Goal: Task Accomplishment & Management: Manage account settings

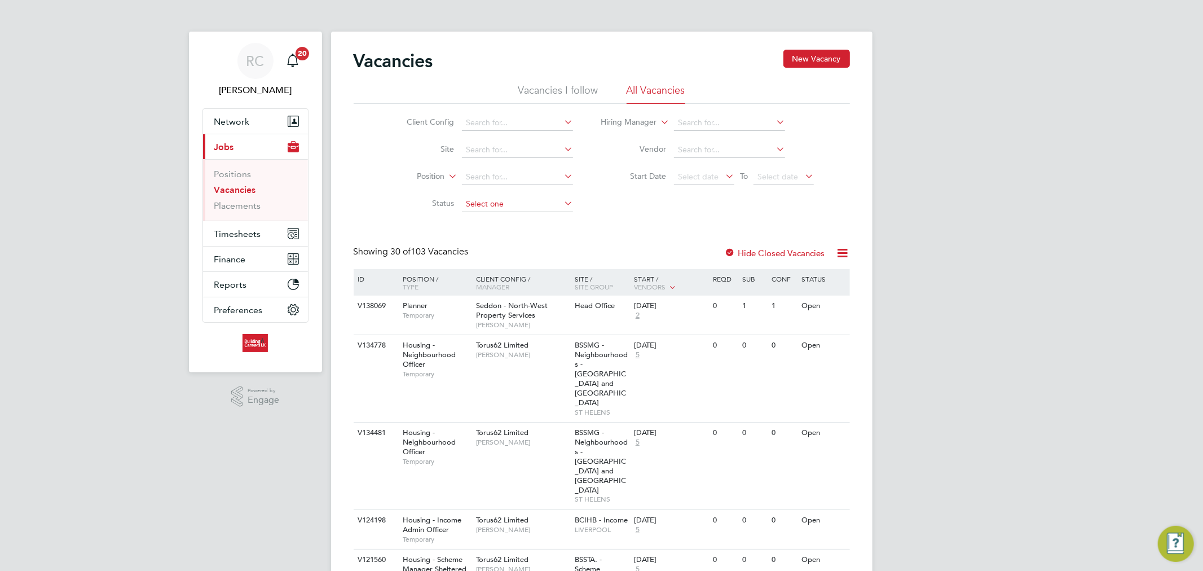
click at [500, 196] on input at bounding box center [517, 204] width 111 height 16
click at [524, 223] on li "Unapproved" at bounding box center [517, 219] width 112 height 15
type input "Unapproved"
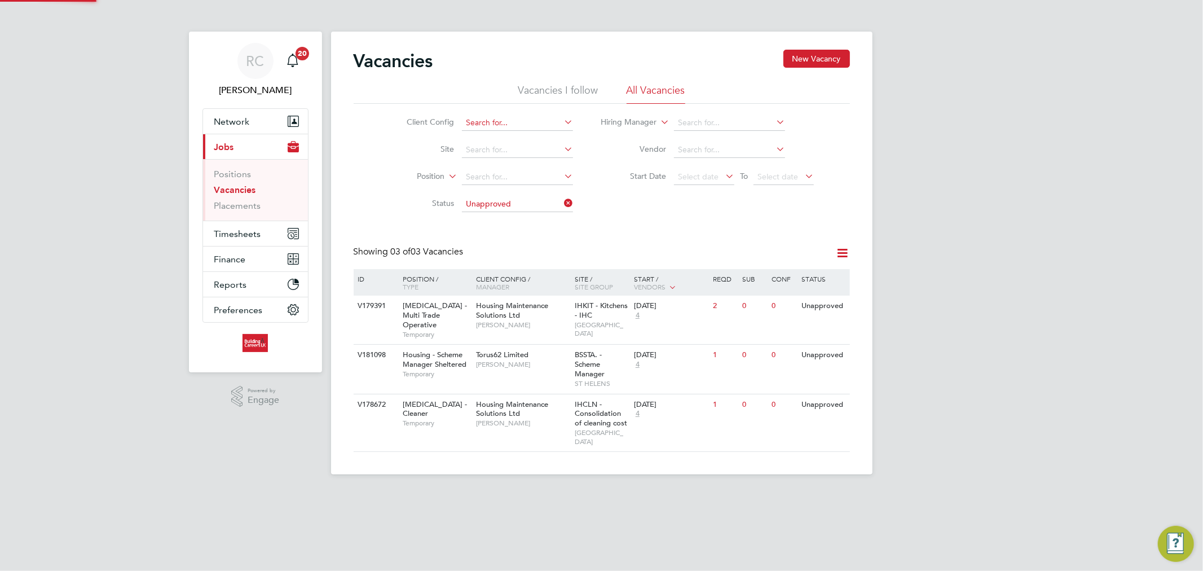
click at [524, 127] on input at bounding box center [517, 123] width 111 height 16
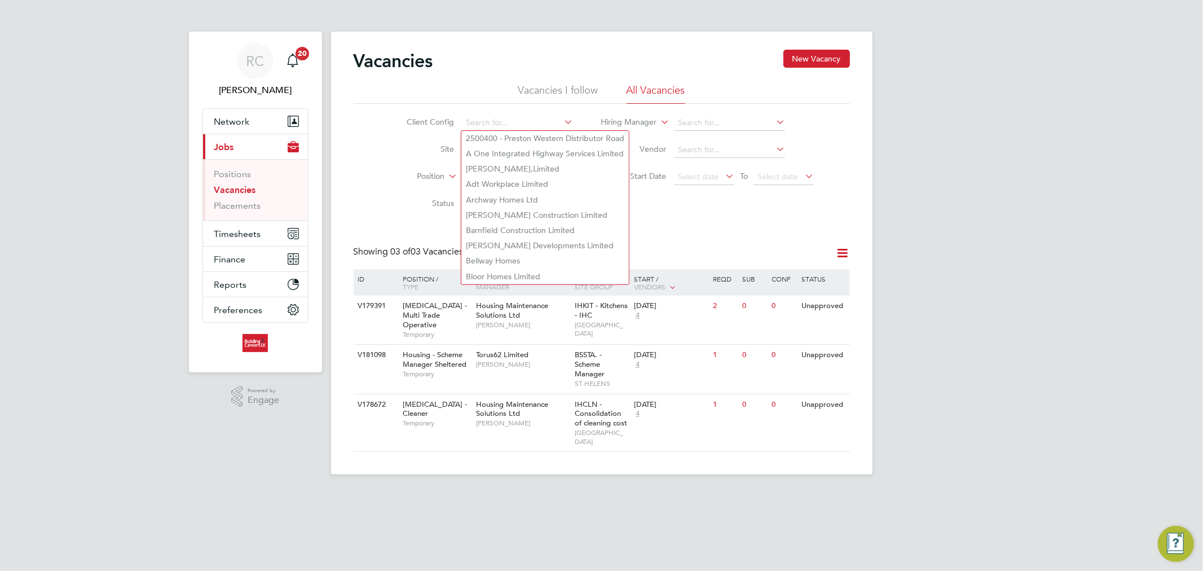
click at [1087, 143] on div "RC [PERSON_NAME] Notifications 20 Applications: Network Team Members Businesses…" at bounding box center [601, 246] width 1203 height 492
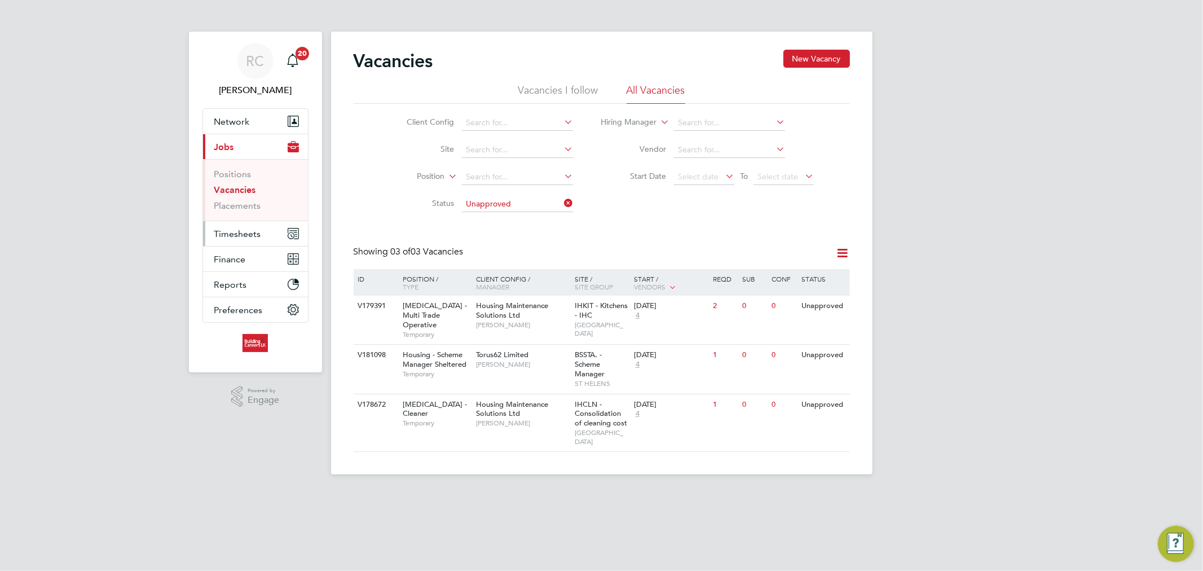
click at [253, 228] on span "Timesheets" at bounding box center [237, 233] width 47 height 11
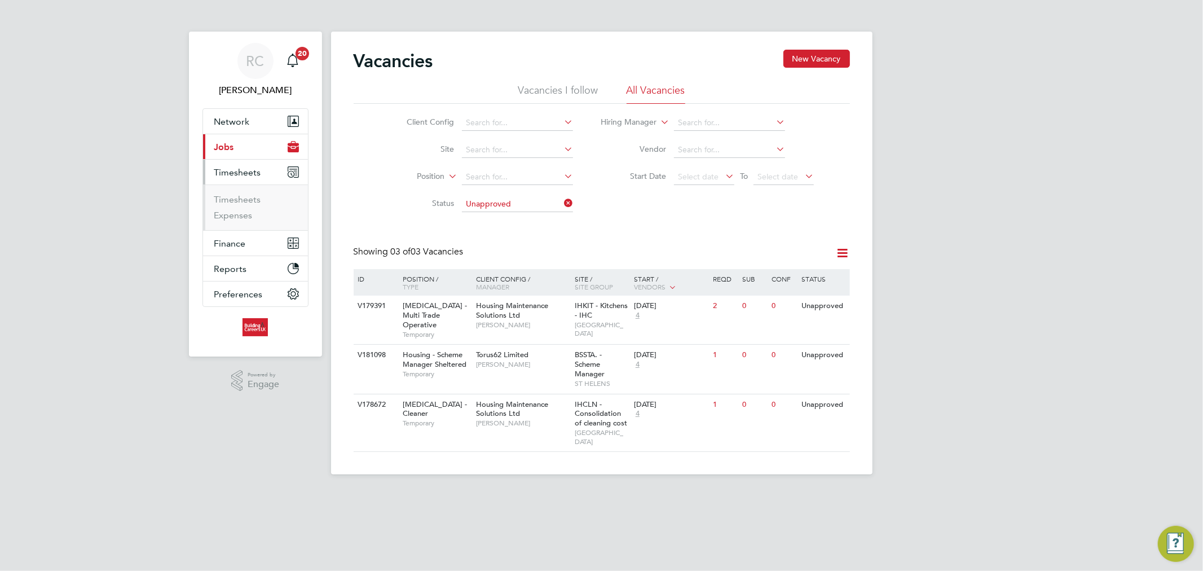
click at [254, 206] on li "Timesheets" at bounding box center [256, 202] width 85 height 16
click at [254, 201] on link "Timesheets" at bounding box center [237, 199] width 47 height 11
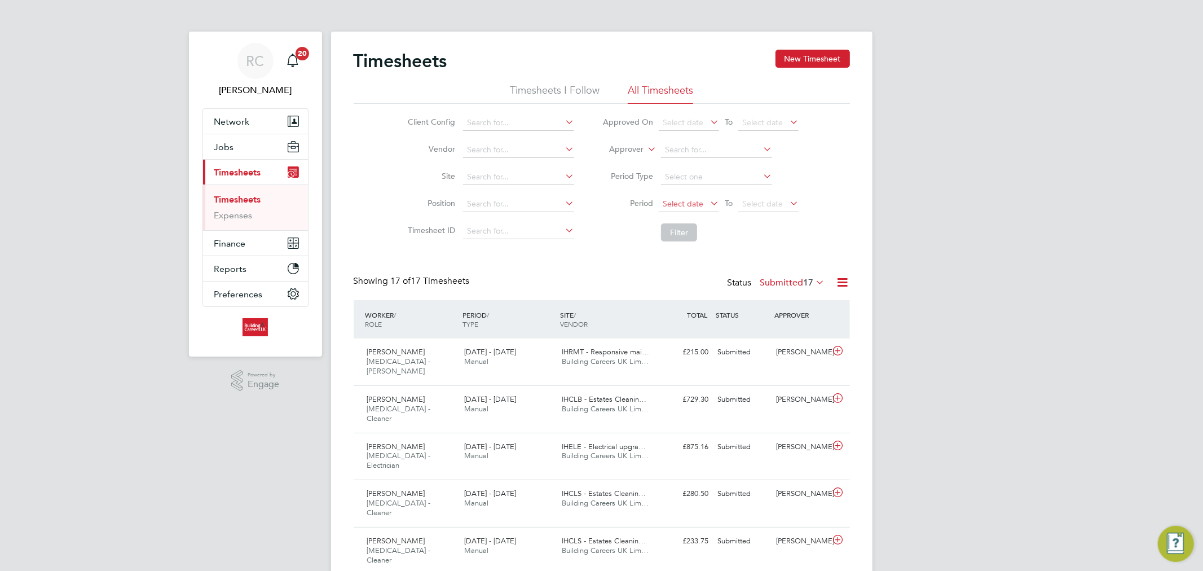
click at [685, 205] on span "Select date" at bounding box center [683, 204] width 41 height 10
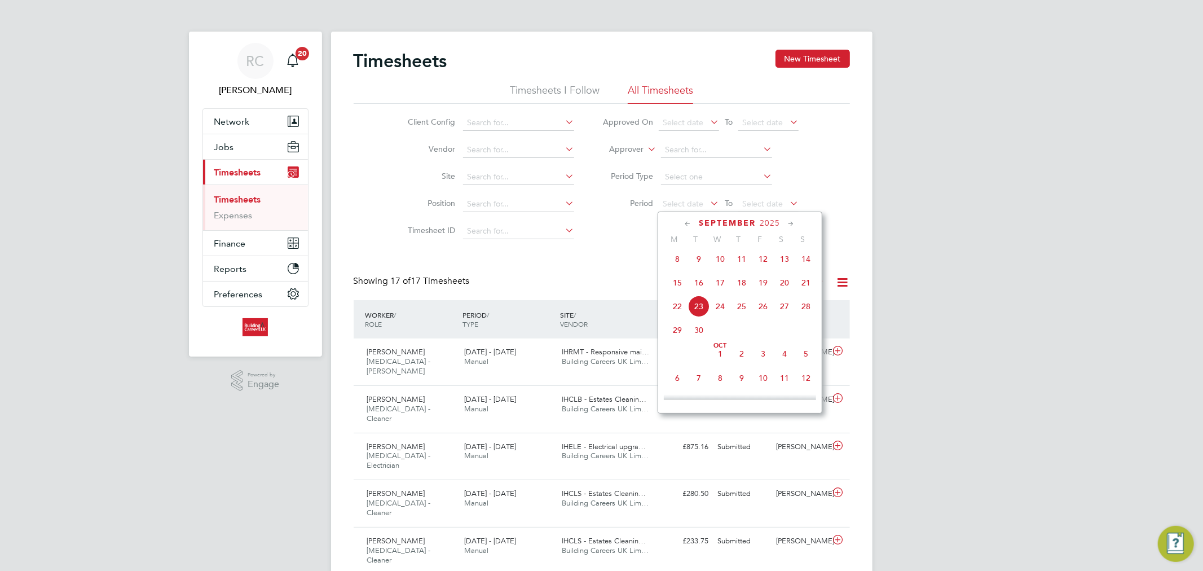
click at [683, 288] on span "15" at bounding box center [677, 282] width 21 height 21
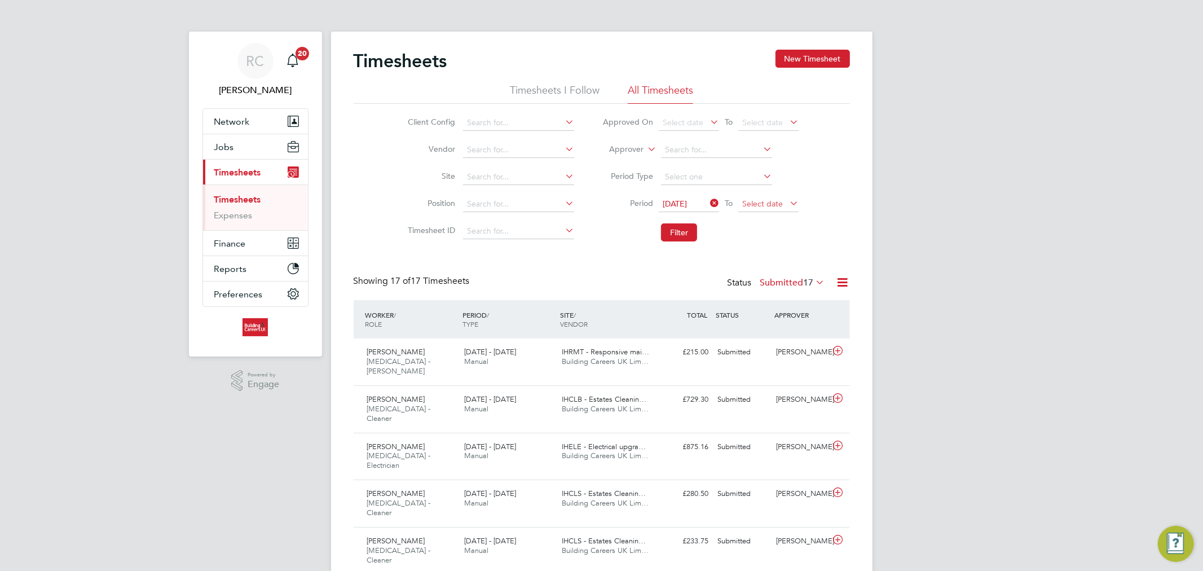
click at [769, 197] on span "Select date" at bounding box center [768, 204] width 60 height 15
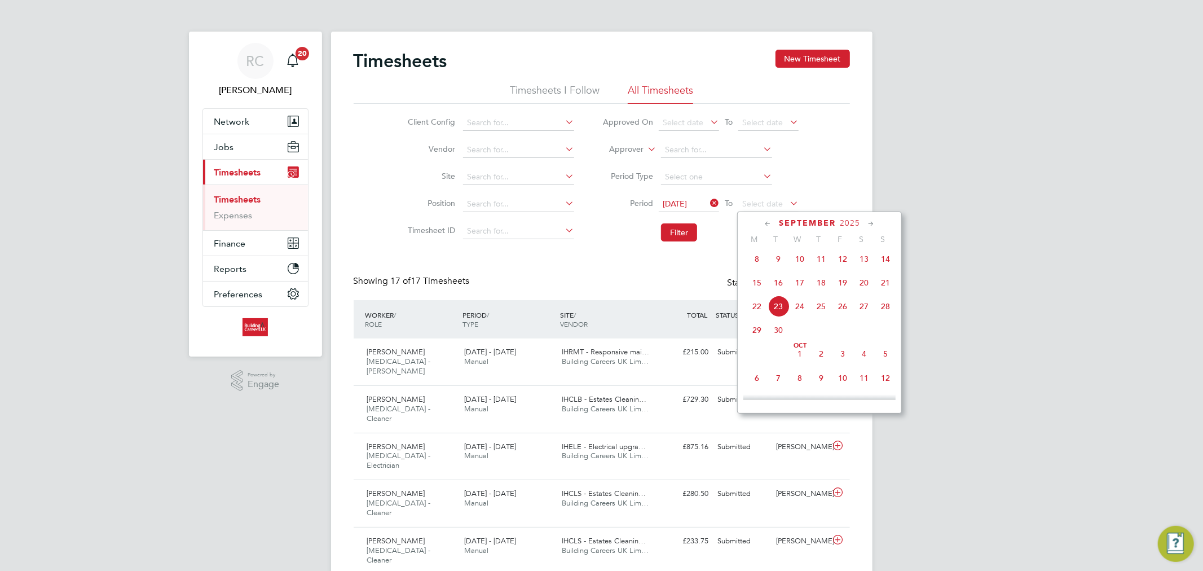
click at [889, 292] on span "21" at bounding box center [885, 282] width 21 height 21
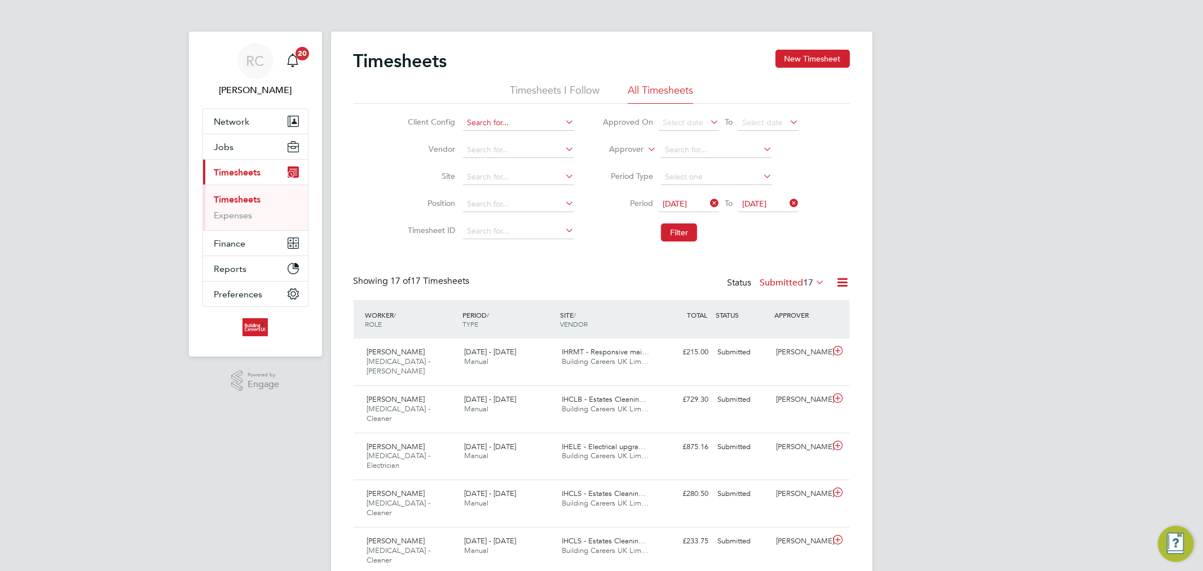
click at [486, 124] on input at bounding box center [518, 123] width 111 height 16
click at [510, 136] on li "Housing Maintenance Solutions Ltd" at bounding box center [563, 138] width 200 height 15
type input "Housing Maintenance Solutions Ltd"
click at [800, 58] on button "New Timesheet" at bounding box center [813, 59] width 74 height 18
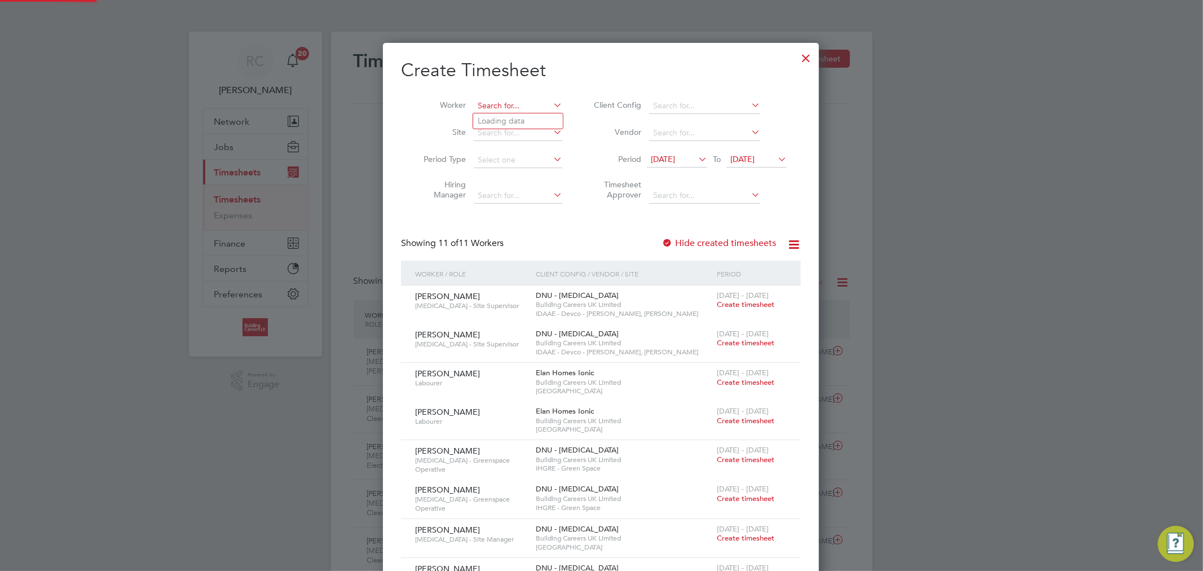
click at [499, 108] on input at bounding box center [518, 106] width 89 height 16
type input "h"
click at [546, 116] on b "Peers" at bounding box center [556, 121] width 20 height 10
type input "[PERSON_NAME]"
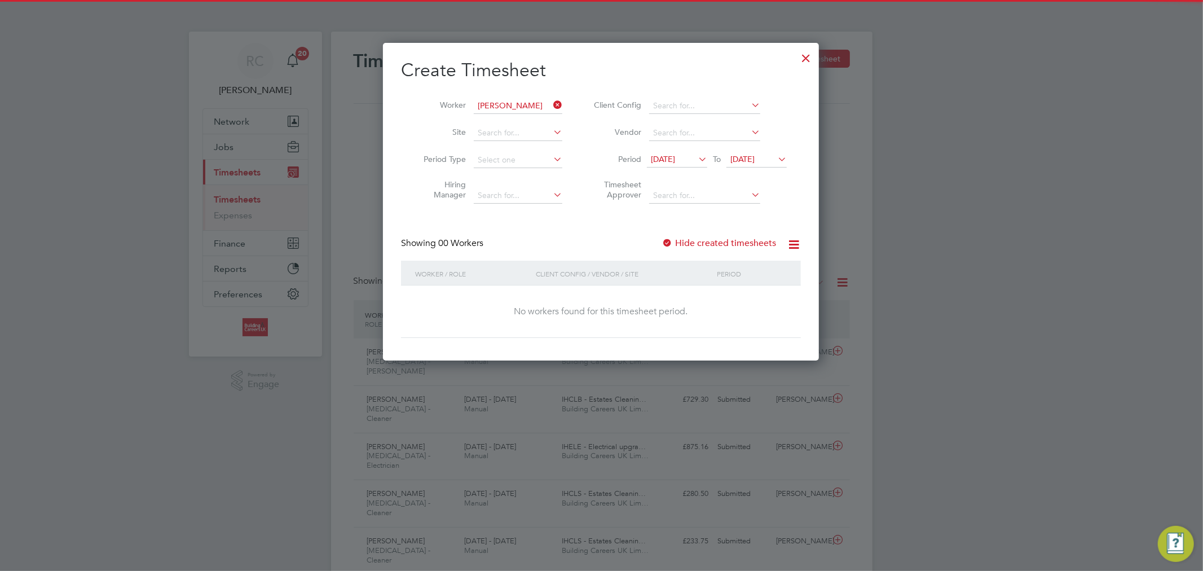
click at [702, 245] on label "Hide created timesheets" at bounding box center [719, 242] width 115 height 11
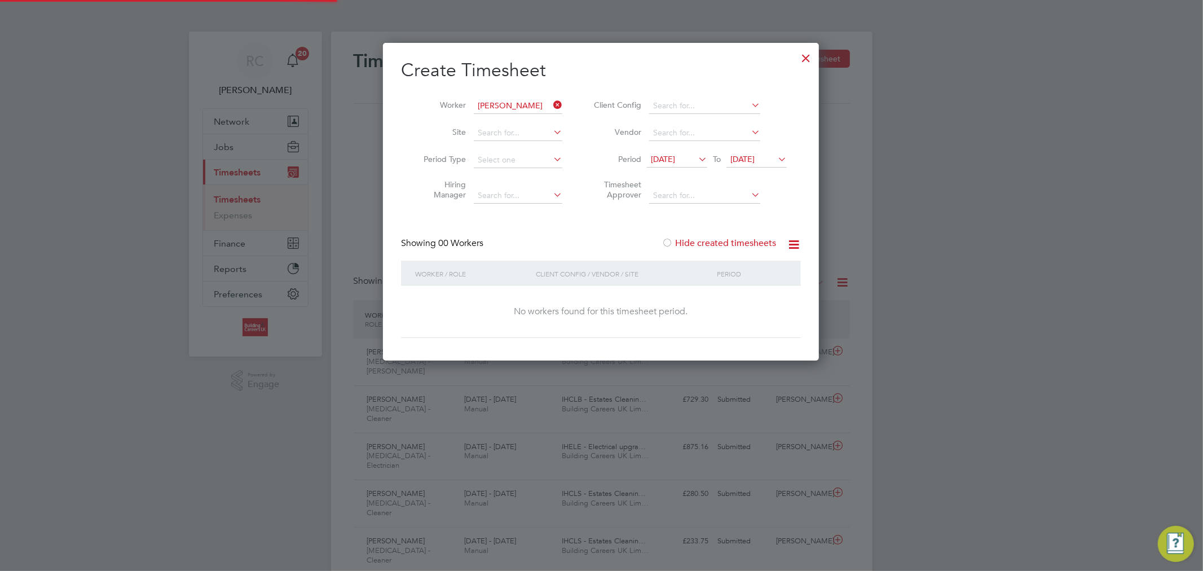
click at [702, 245] on label "Hide created timesheets" at bounding box center [719, 242] width 115 height 11
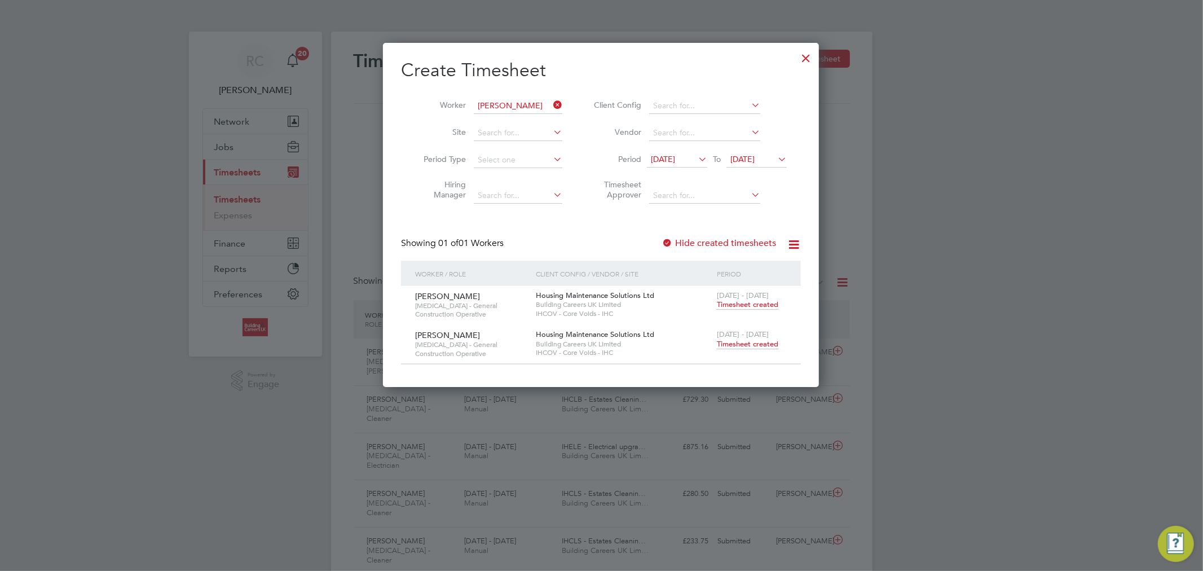
click at [736, 341] on span "Timesheet created" at bounding box center [747, 344] width 61 height 10
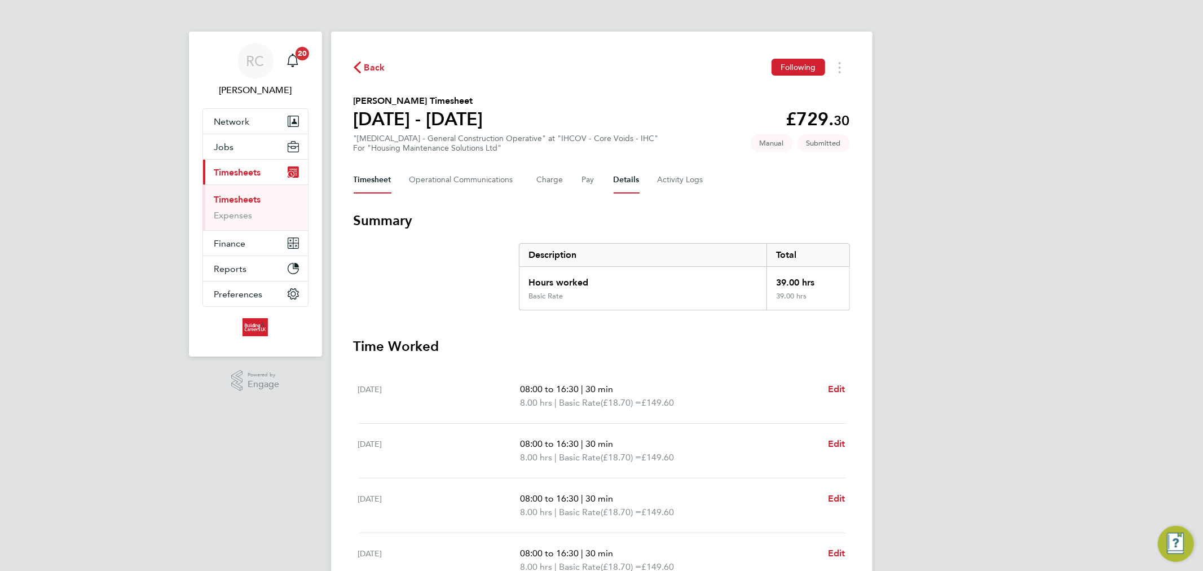
click at [614, 175] on button "Details" at bounding box center [627, 179] width 26 height 27
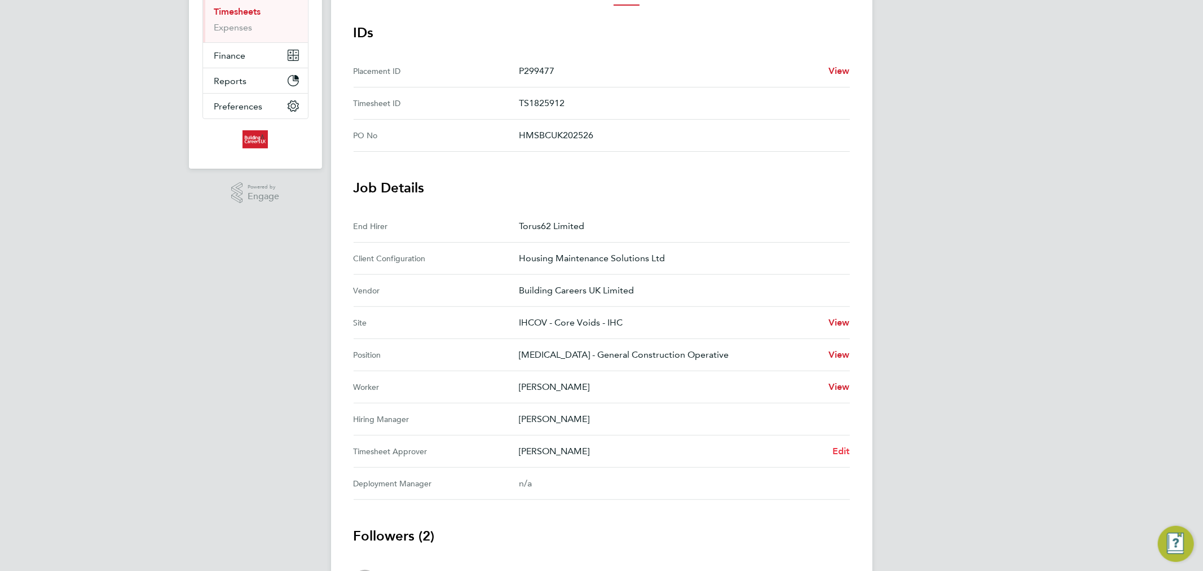
click at [843, 448] on span "Edit" at bounding box center [841, 451] width 17 height 11
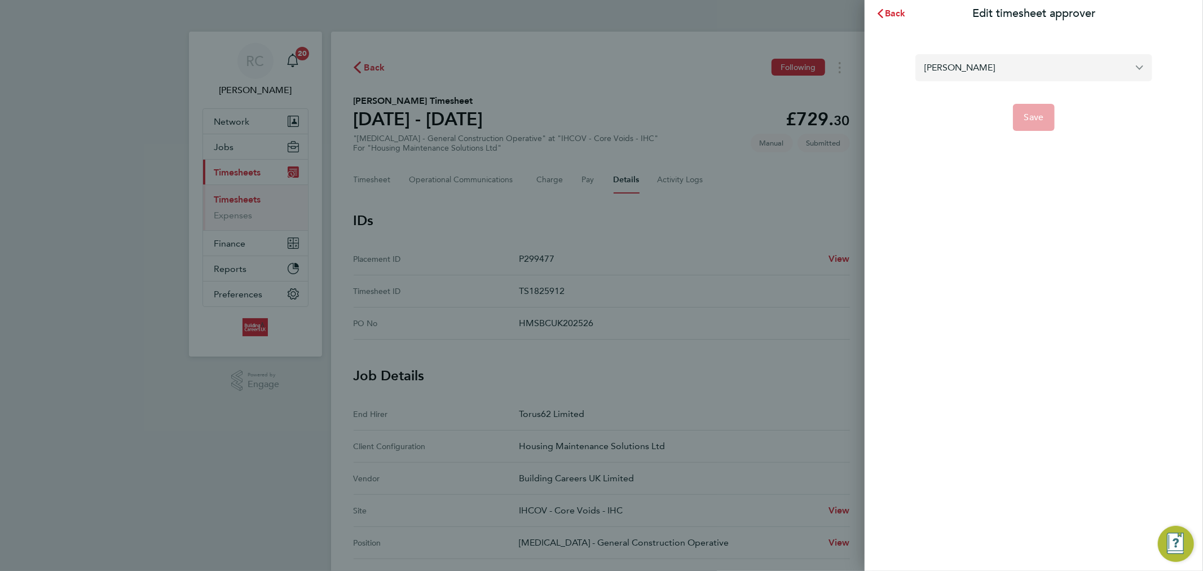
click at [1048, 80] on input "[PERSON_NAME]" at bounding box center [1034, 67] width 237 height 27
type input "d"
click at [1010, 90] on li "[PERSON_NAME]" at bounding box center [1034, 95] width 237 height 28
type input "[PERSON_NAME]"
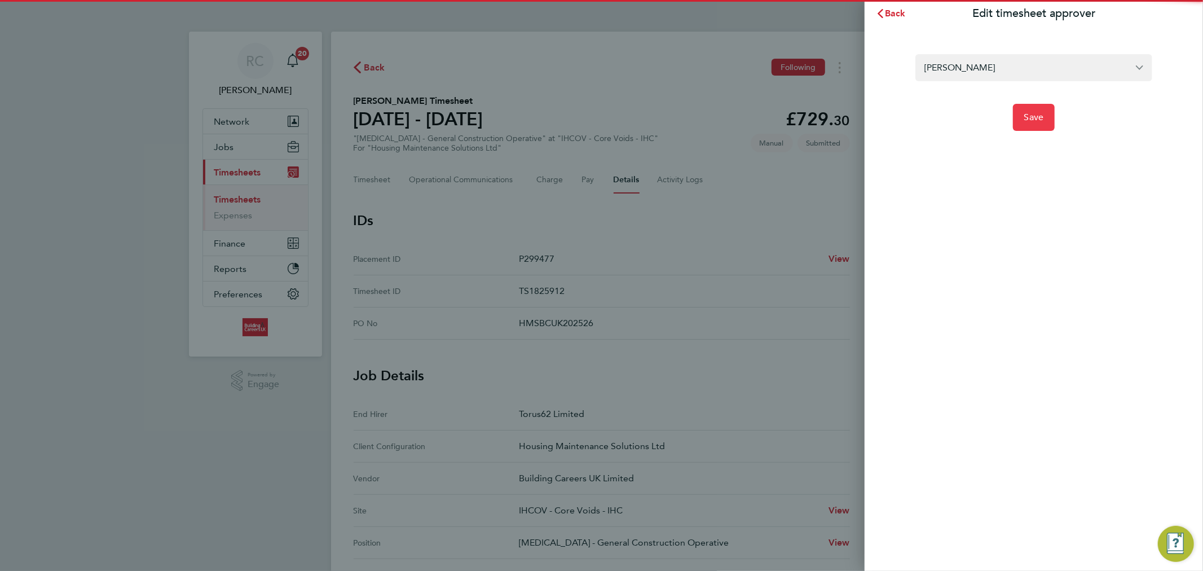
click at [1031, 121] on span "Save" at bounding box center [1034, 117] width 20 height 11
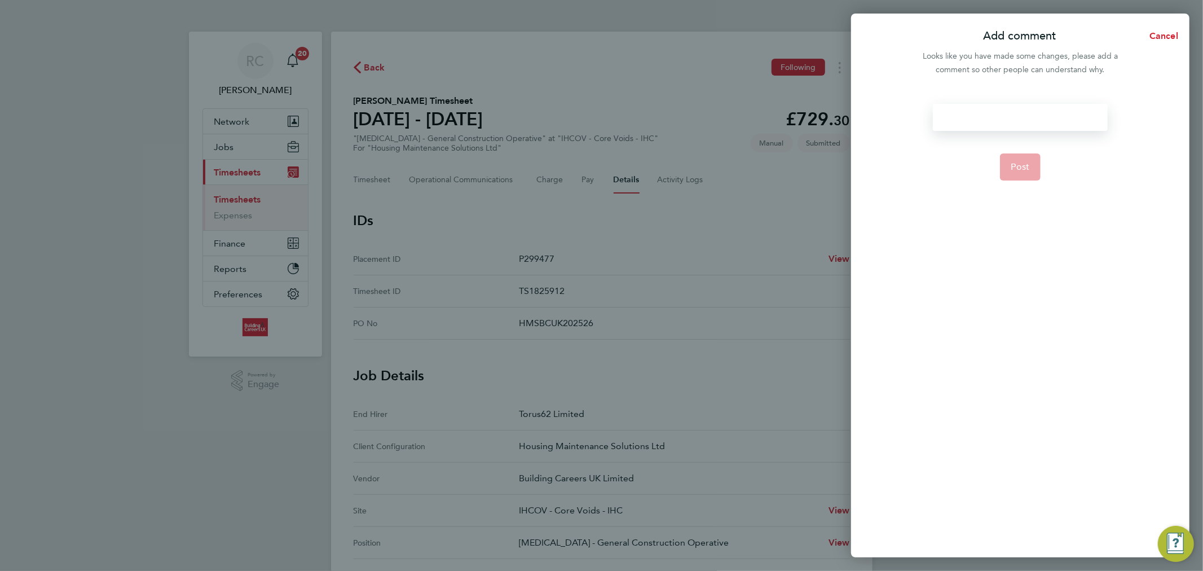
click at [982, 121] on div at bounding box center [1020, 117] width 174 height 27
click at [1025, 161] on span "Post" at bounding box center [1020, 166] width 19 height 11
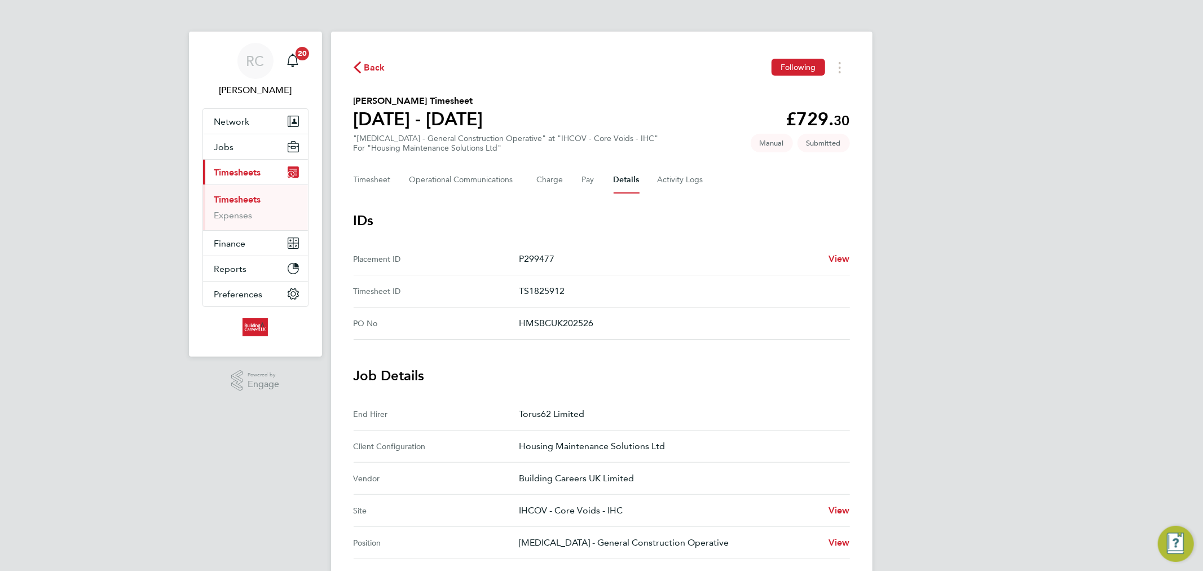
click at [369, 72] on span "Back" at bounding box center [374, 68] width 21 height 14
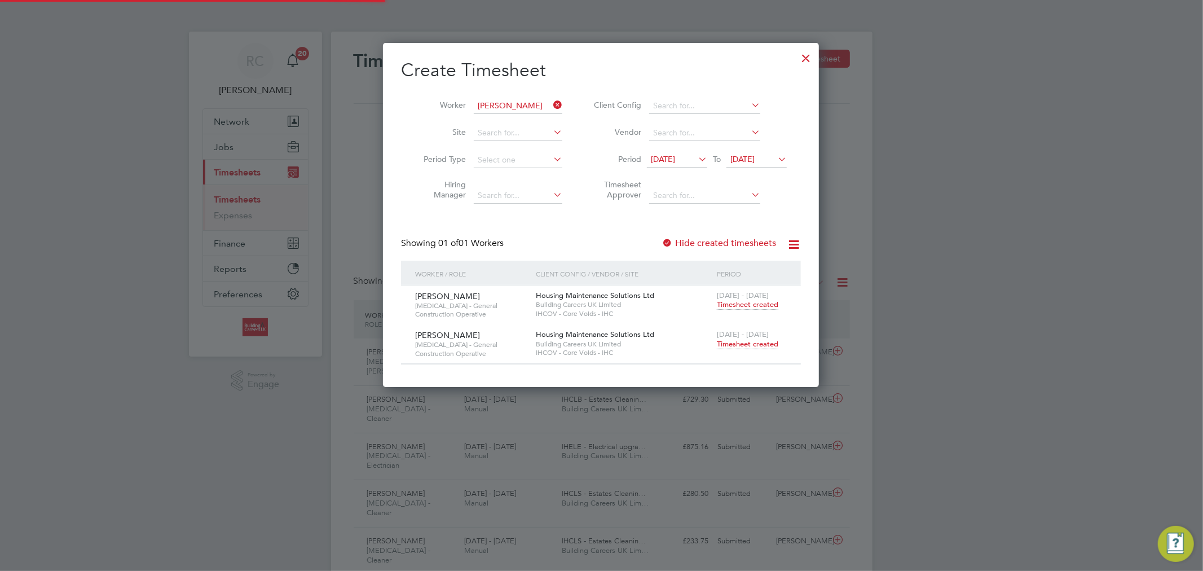
scroll to position [28, 98]
click at [805, 56] on div at bounding box center [806, 55] width 20 height 20
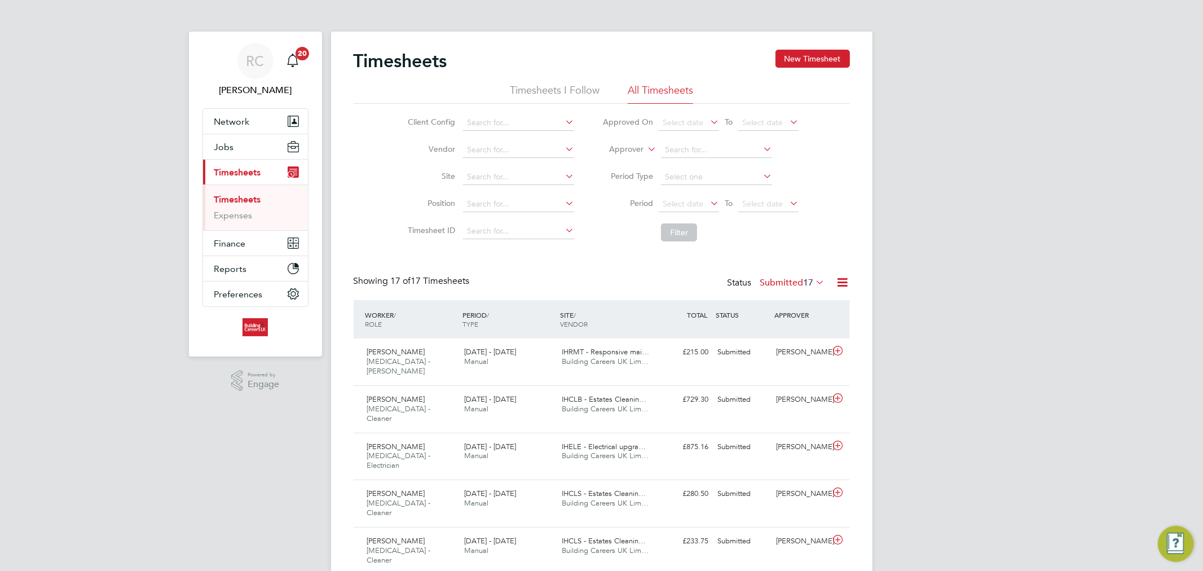
click at [775, 282] on label "Submitted 17" at bounding box center [792, 282] width 65 height 11
click at [791, 300] on li "All" at bounding box center [773, 302] width 52 height 16
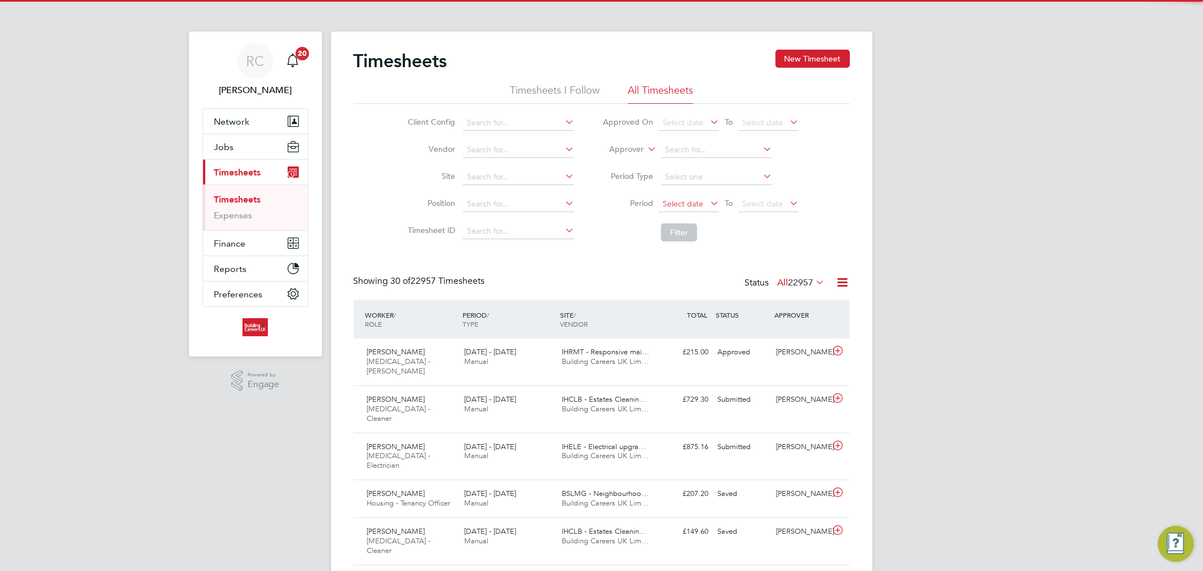
click at [679, 202] on span "Select date" at bounding box center [683, 204] width 41 height 10
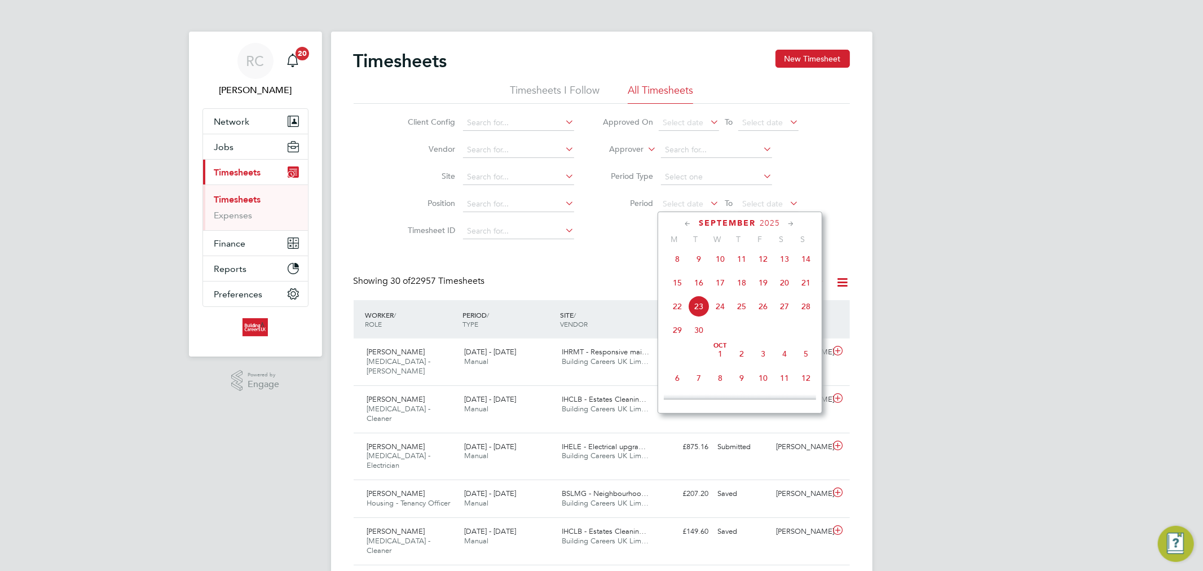
click at [676, 292] on span "15" at bounding box center [677, 282] width 21 height 21
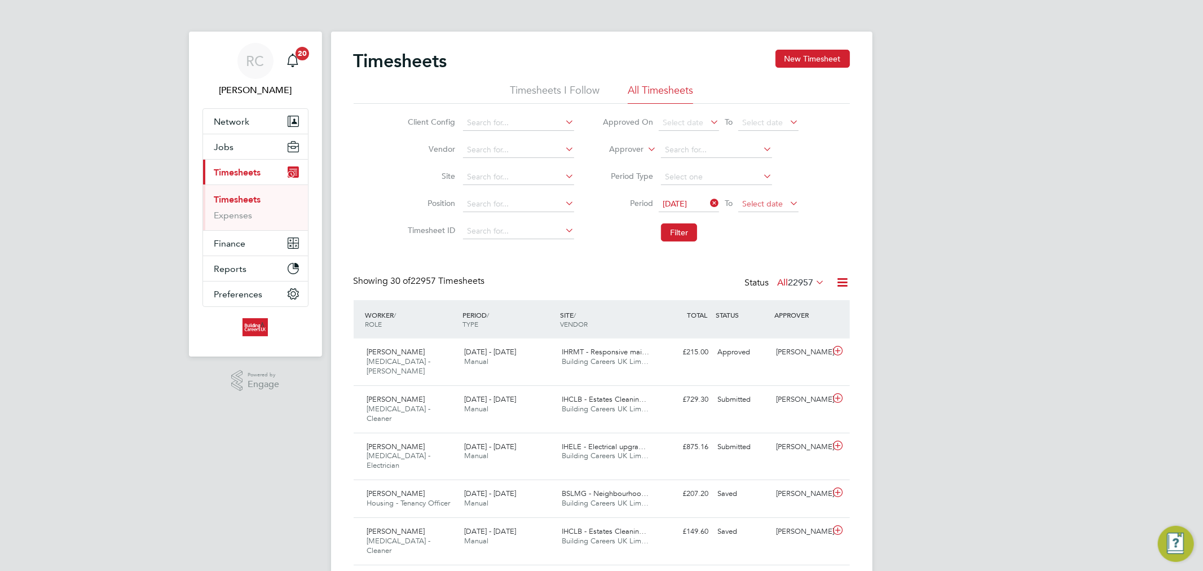
click at [741, 210] on span "Select date" at bounding box center [768, 204] width 60 height 15
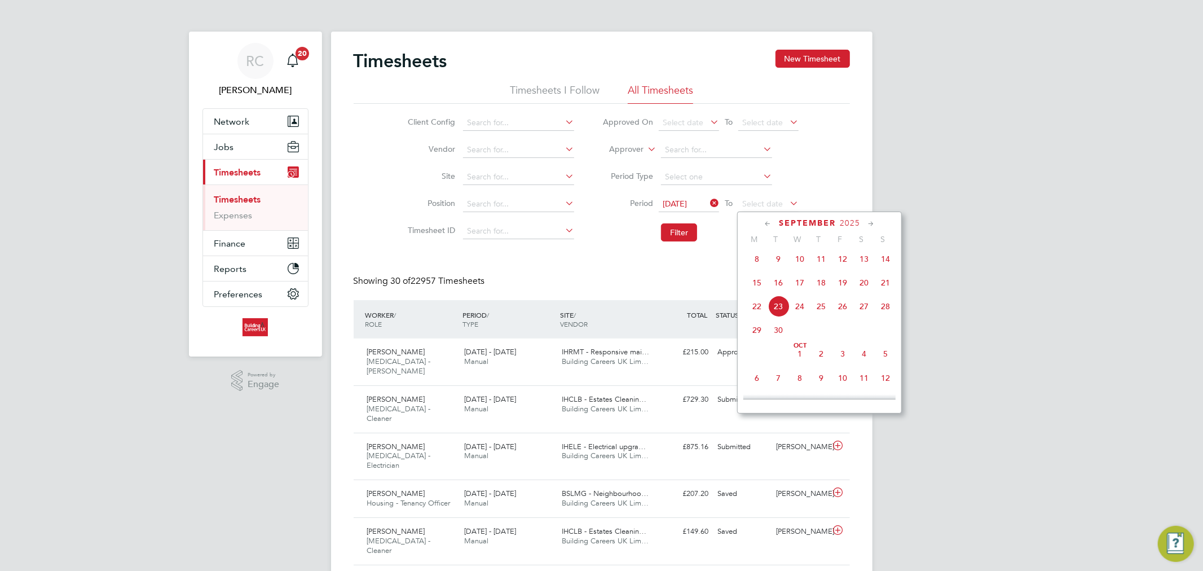
click at [882, 293] on span "21" at bounding box center [885, 282] width 21 height 21
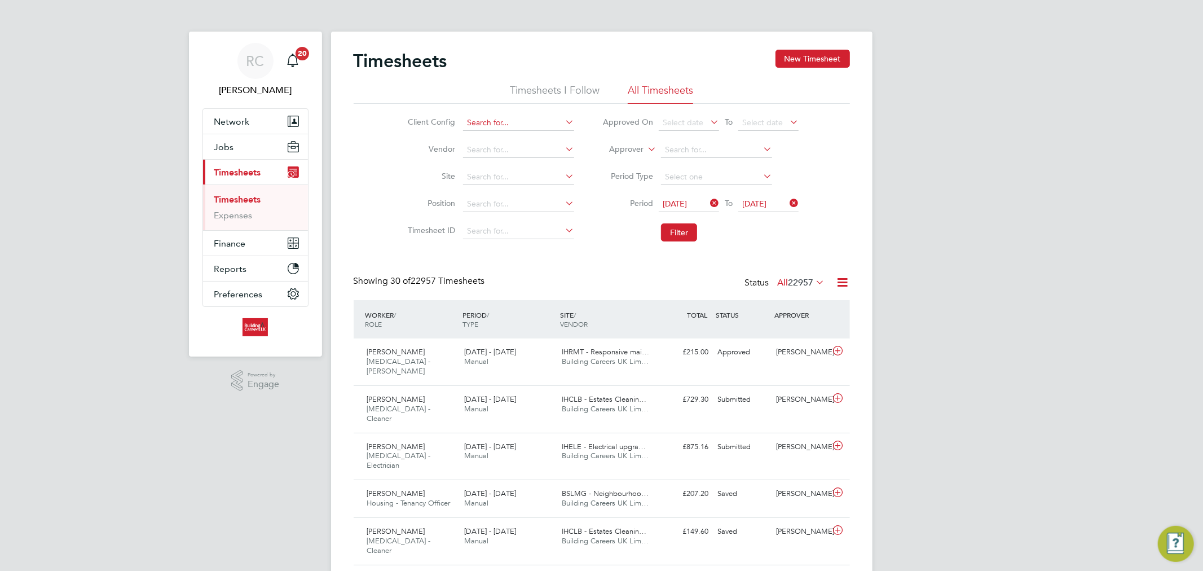
click at [491, 126] on input at bounding box center [518, 123] width 111 height 16
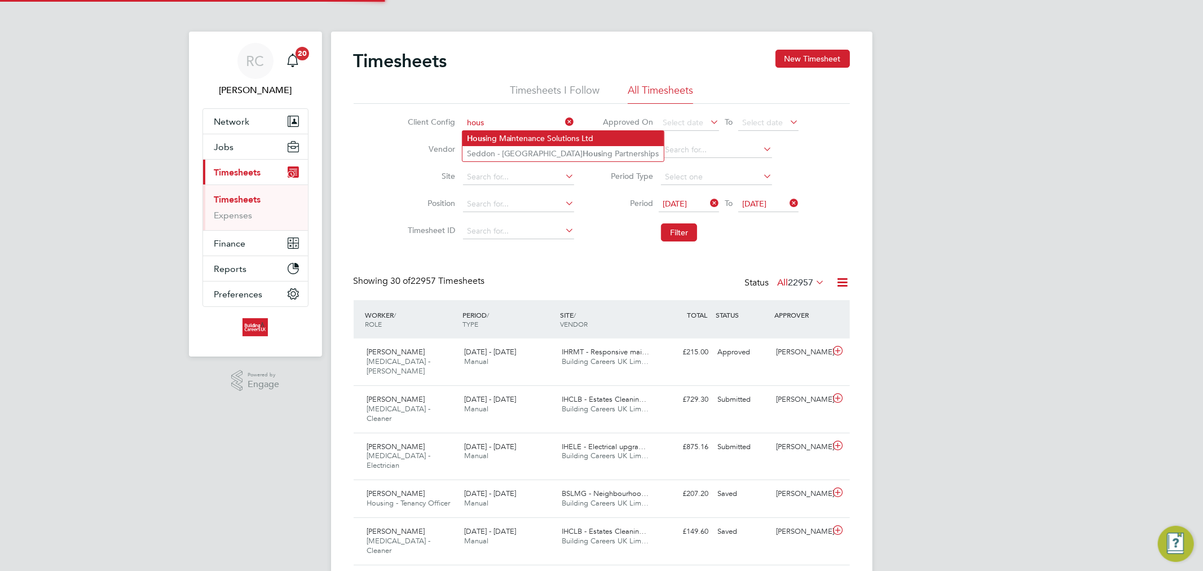
click at [494, 131] on li "Hous ing Maintenance Solutions Ltd" at bounding box center [563, 138] width 201 height 15
type input "Housing Maintenance Solutions Ltd"
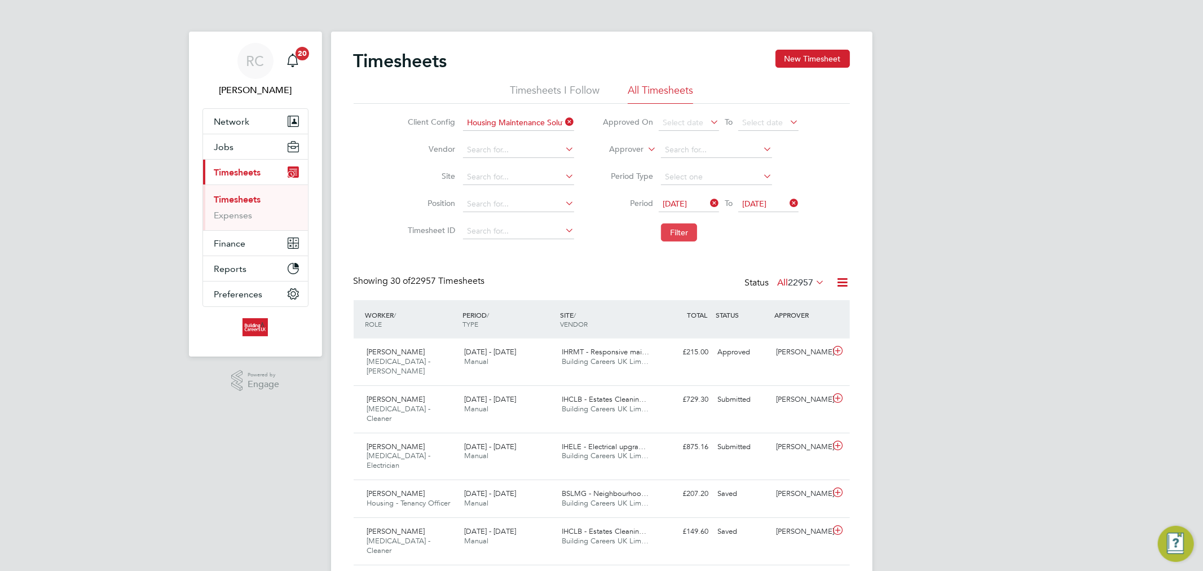
click at [675, 239] on button "Filter" at bounding box center [679, 232] width 36 height 18
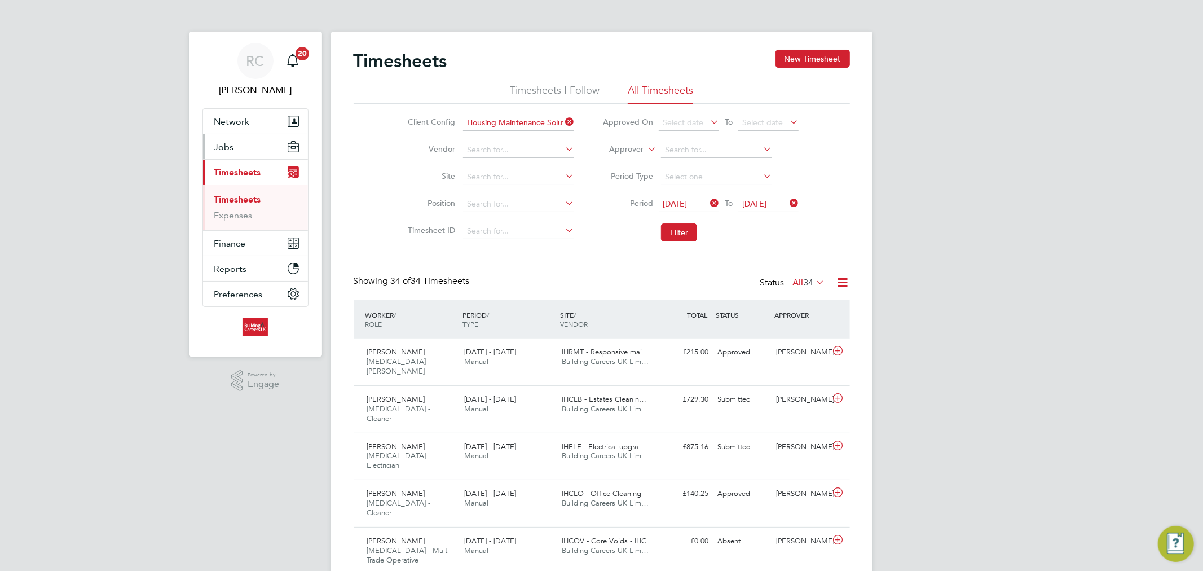
click at [253, 151] on button "Jobs" at bounding box center [255, 146] width 105 height 25
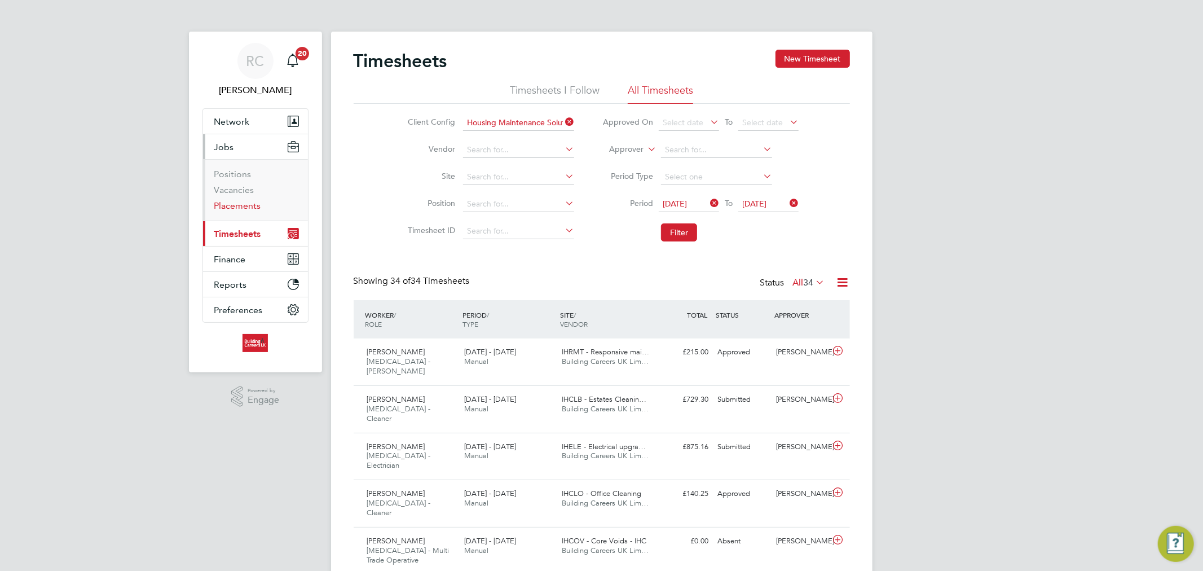
click at [239, 210] on link "Placements" at bounding box center [237, 205] width 47 height 11
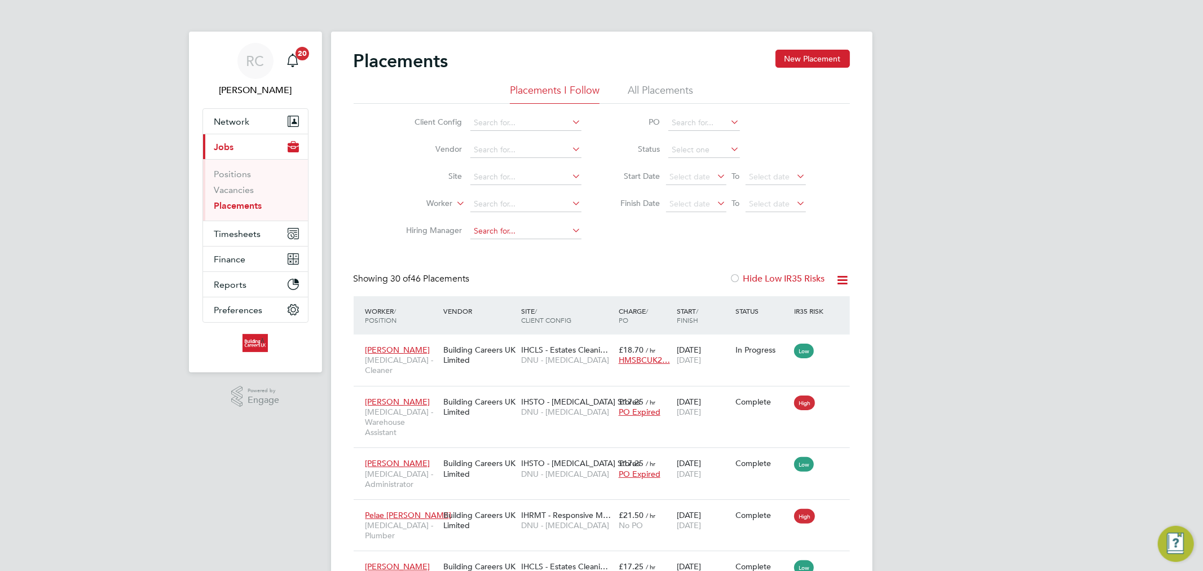
click at [471, 234] on input at bounding box center [525, 231] width 111 height 16
type input "[PERSON_NAME]"
click at [529, 137] on li "Vendor" at bounding box center [490, 150] width 212 height 27
click at [533, 132] on li "Client Config" at bounding box center [490, 122] width 212 height 27
click at [657, 89] on li "All Placements" at bounding box center [660, 93] width 65 height 20
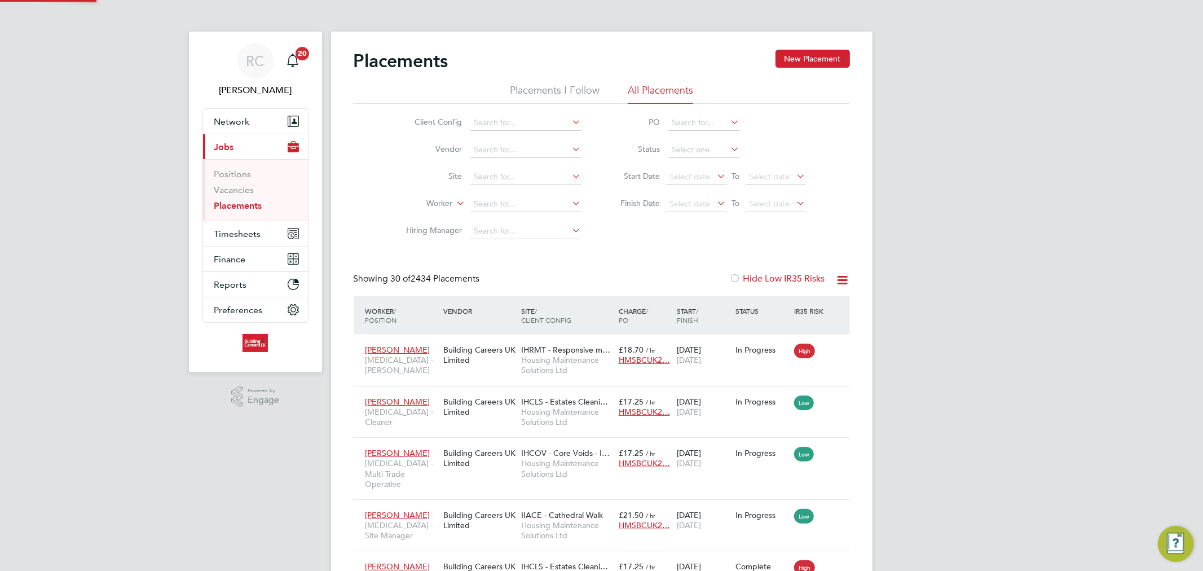
click at [499, 113] on li "Client Config" at bounding box center [490, 122] width 212 height 27
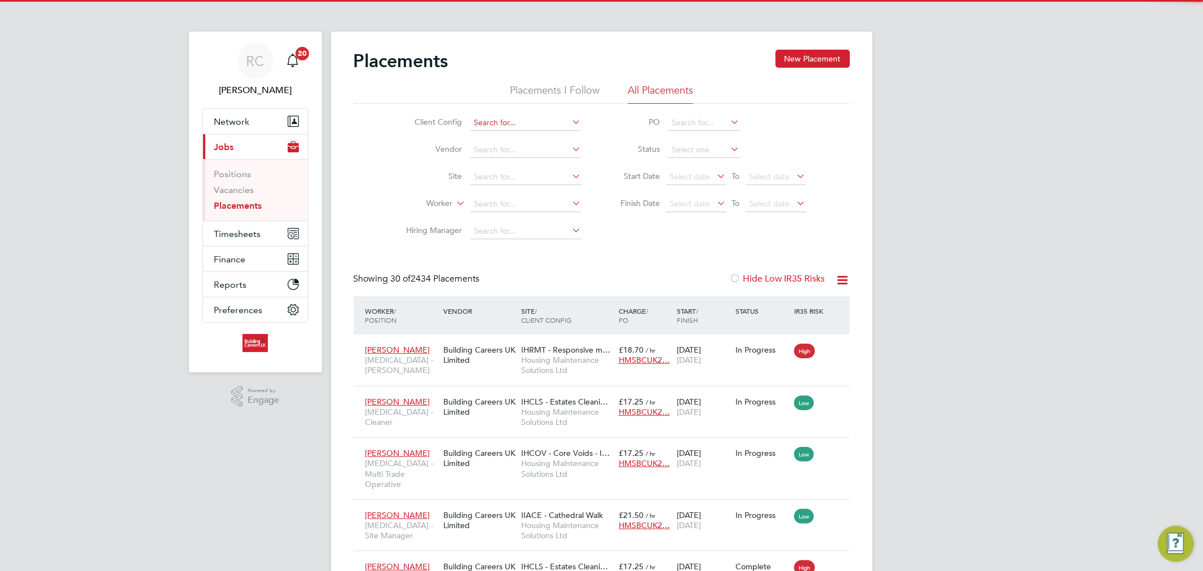
click at [499, 116] on input at bounding box center [525, 123] width 111 height 16
click at [522, 131] on li "Hous ing Maintenance Solutions Ltd" at bounding box center [569, 138] width 201 height 15
type input "Housing Maintenance Solutions Ltd"
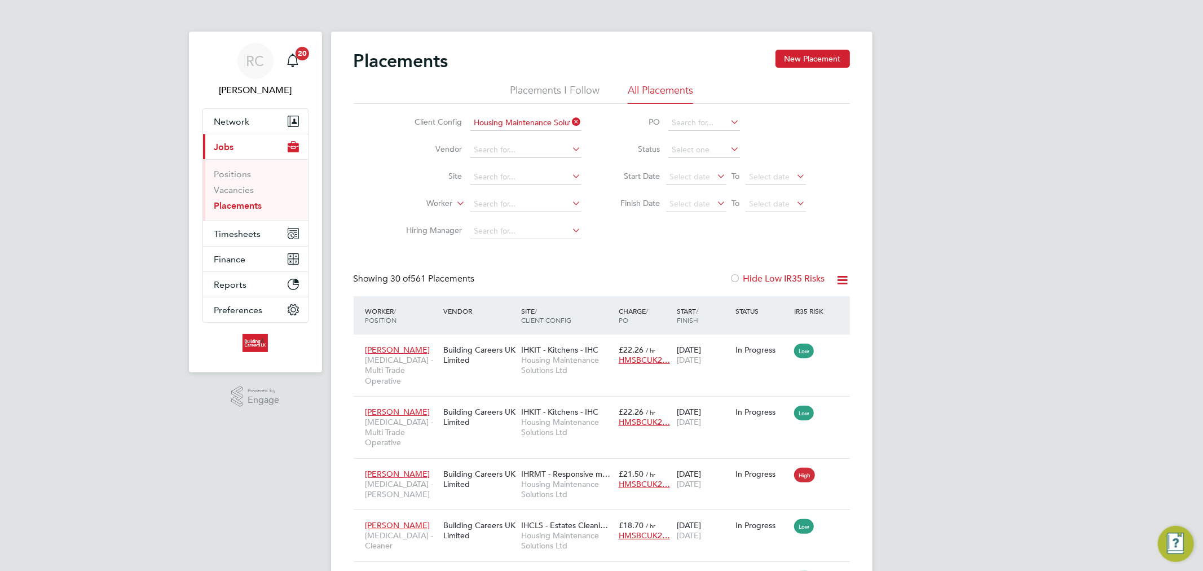
click at [495, 240] on li "Hiring Manager" at bounding box center [490, 231] width 212 height 27
click at [496, 234] on input at bounding box center [525, 231] width 111 height 16
click at [512, 248] on li "[PERSON_NAME]" at bounding box center [538, 246] width 139 height 15
type input "[PERSON_NAME]"
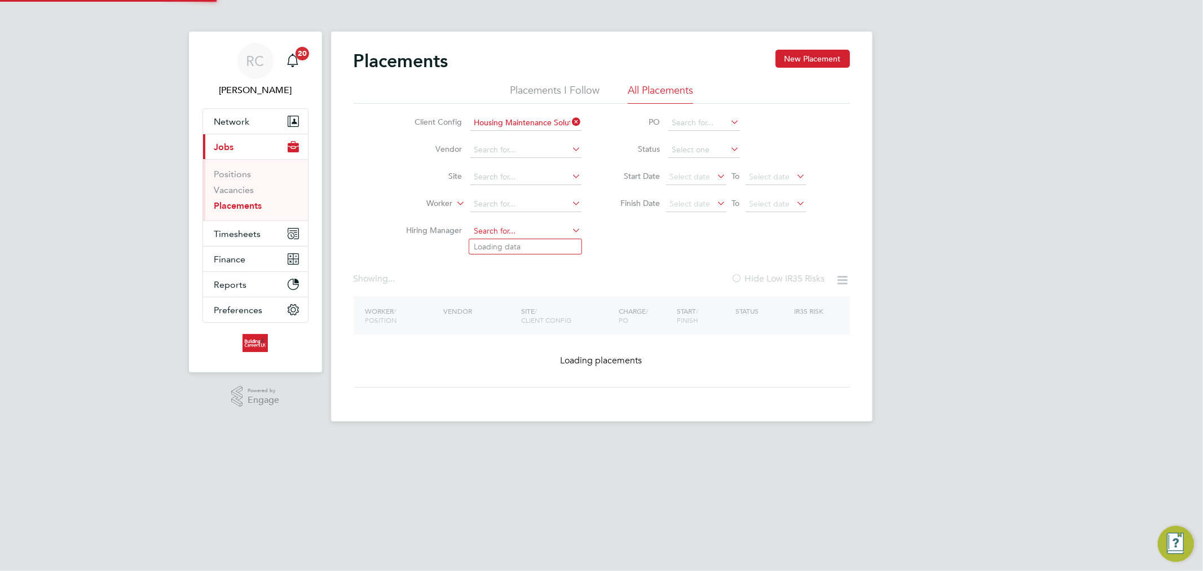
click at [511, 235] on input at bounding box center [525, 231] width 111 height 16
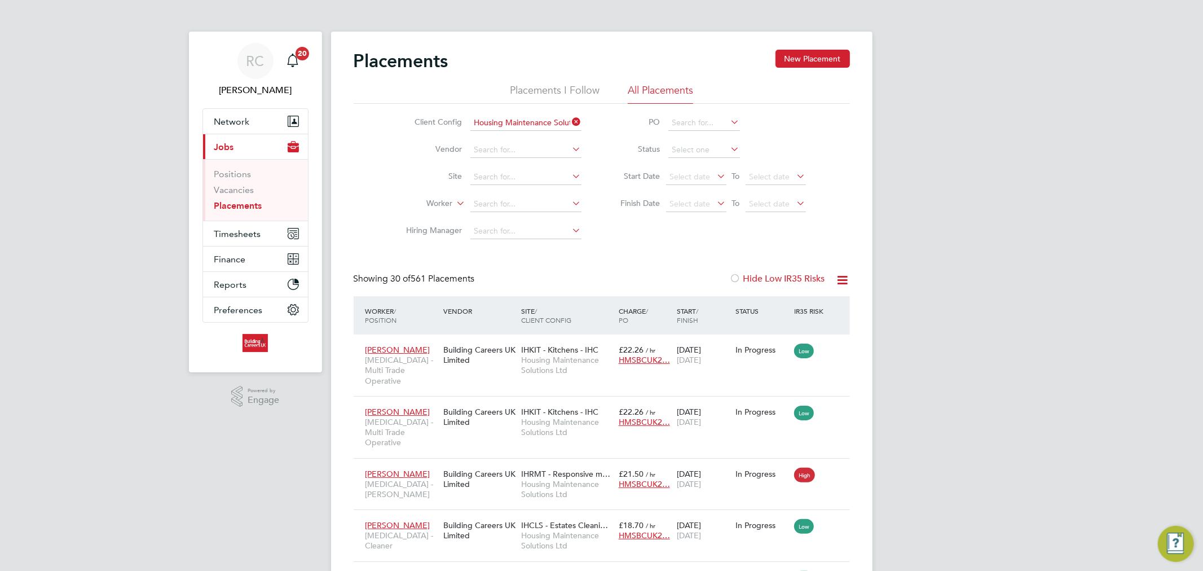
click at [695, 243] on div "Client Config Housing Maintenance Solutions Ltd Vendor Site Worker Hiring Manag…" at bounding box center [602, 174] width 496 height 141
click at [251, 125] on button "Network" at bounding box center [255, 121] width 105 height 25
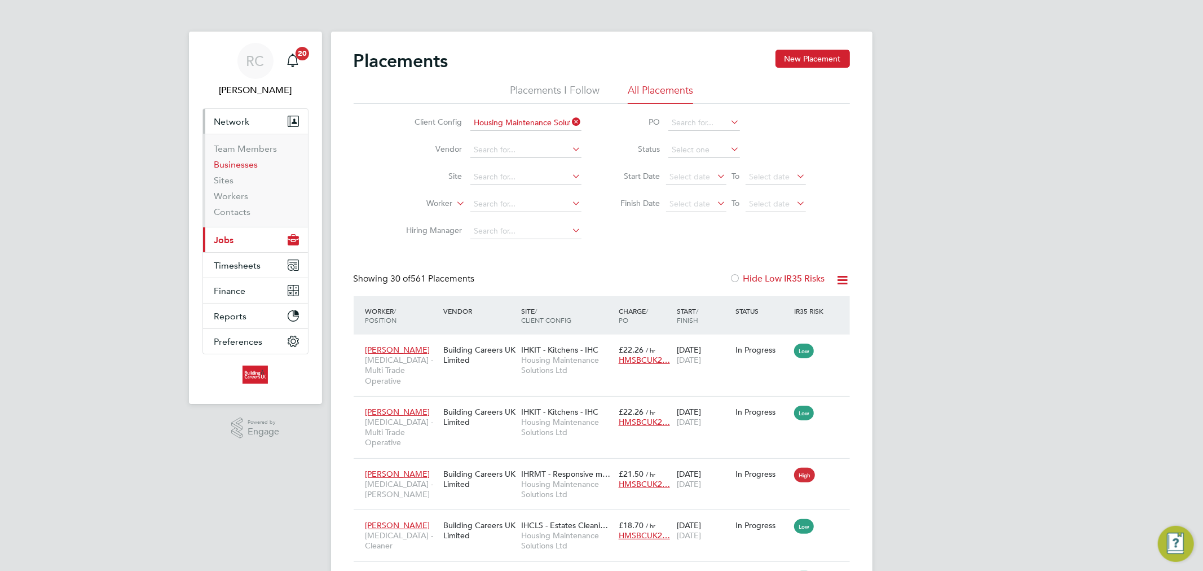
click at [243, 165] on link "Businesses" at bounding box center [236, 164] width 44 height 11
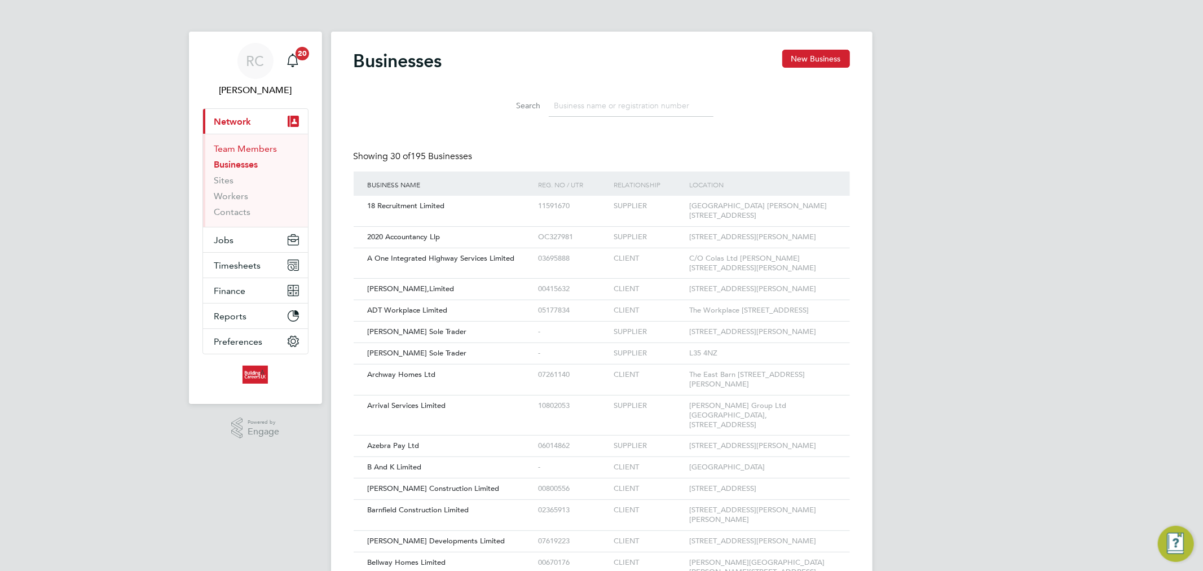
click at [244, 149] on link "Team Members" at bounding box center [245, 148] width 63 height 11
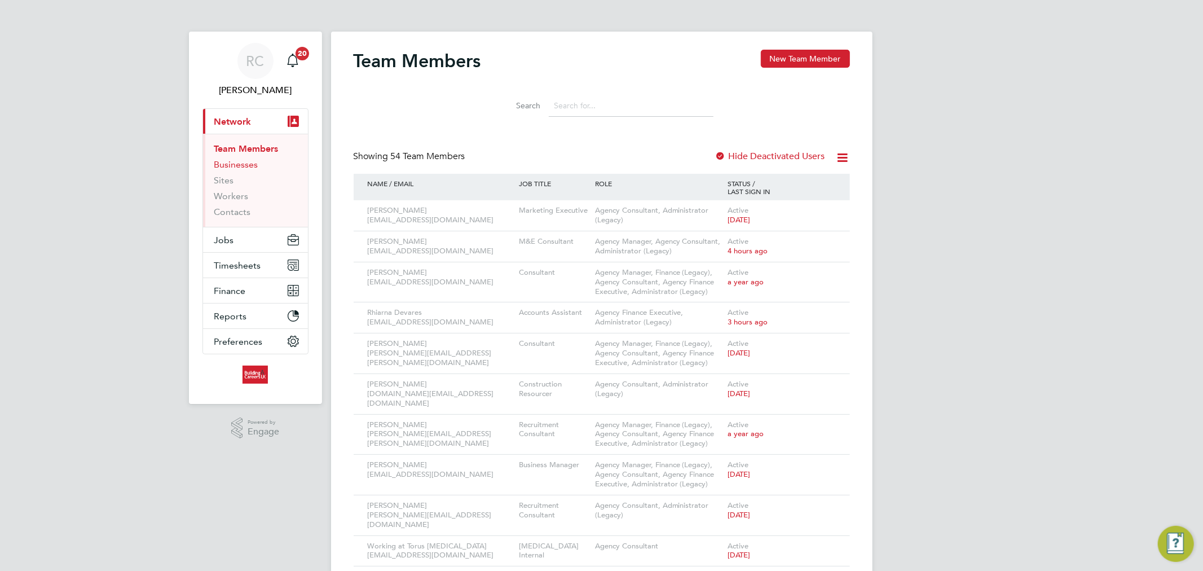
click at [241, 167] on link "Businesses" at bounding box center [236, 164] width 44 height 11
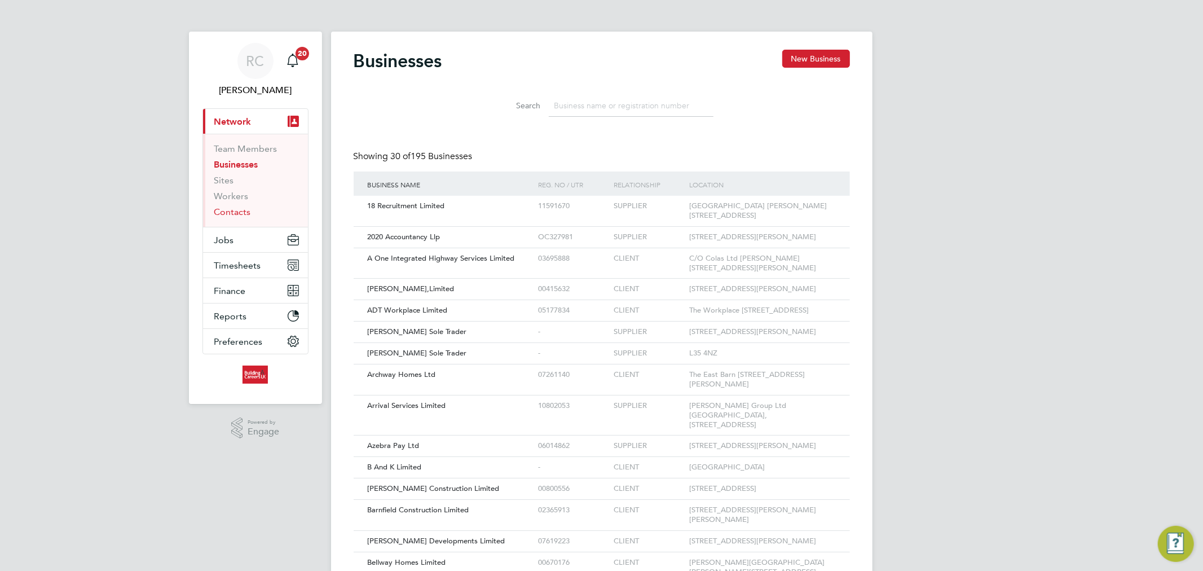
click at [247, 213] on link "Contacts" at bounding box center [232, 211] width 37 height 11
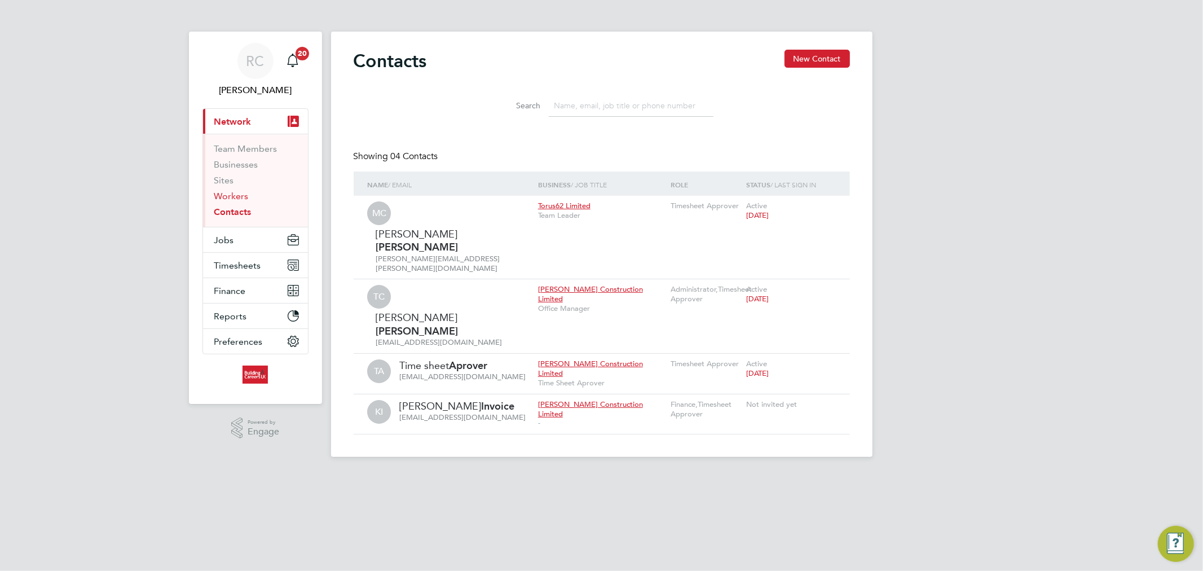
click at [245, 195] on link "Workers" at bounding box center [231, 196] width 34 height 11
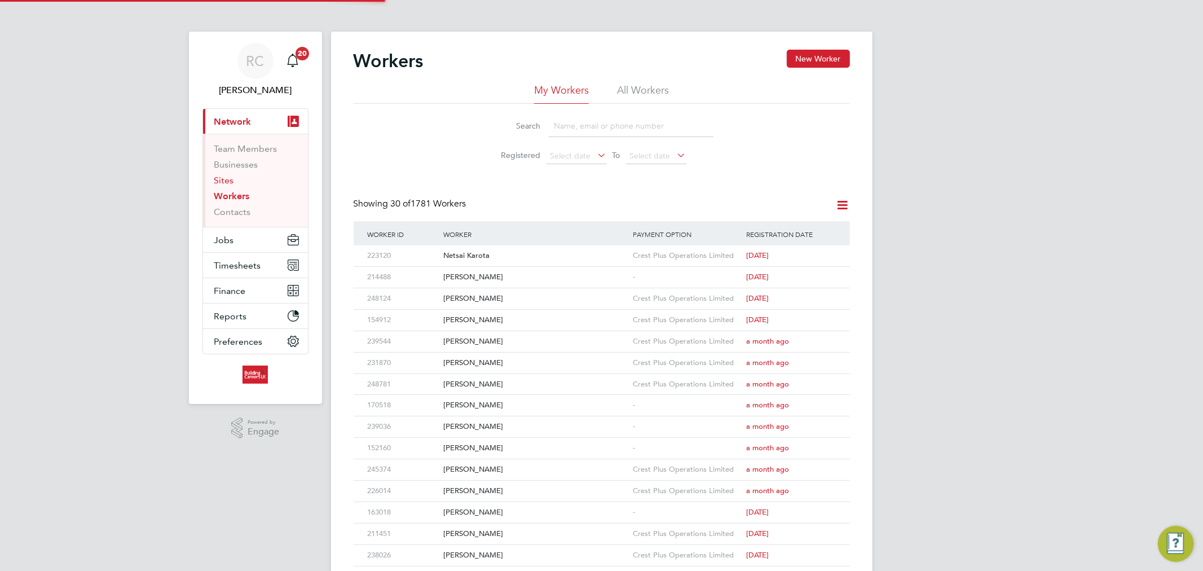
click at [221, 179] on link "Sites" at bounding box center [224, 180] width 20 height 11
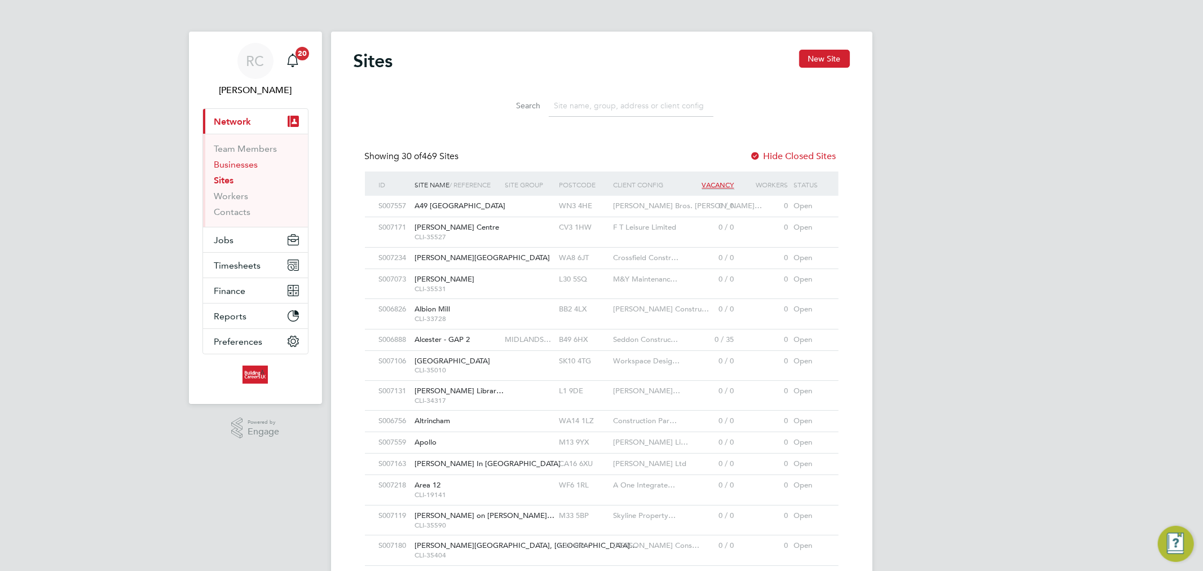
click at [244, 165] on link "Businesses" at bounding box center [236, 164] width 44 height 11
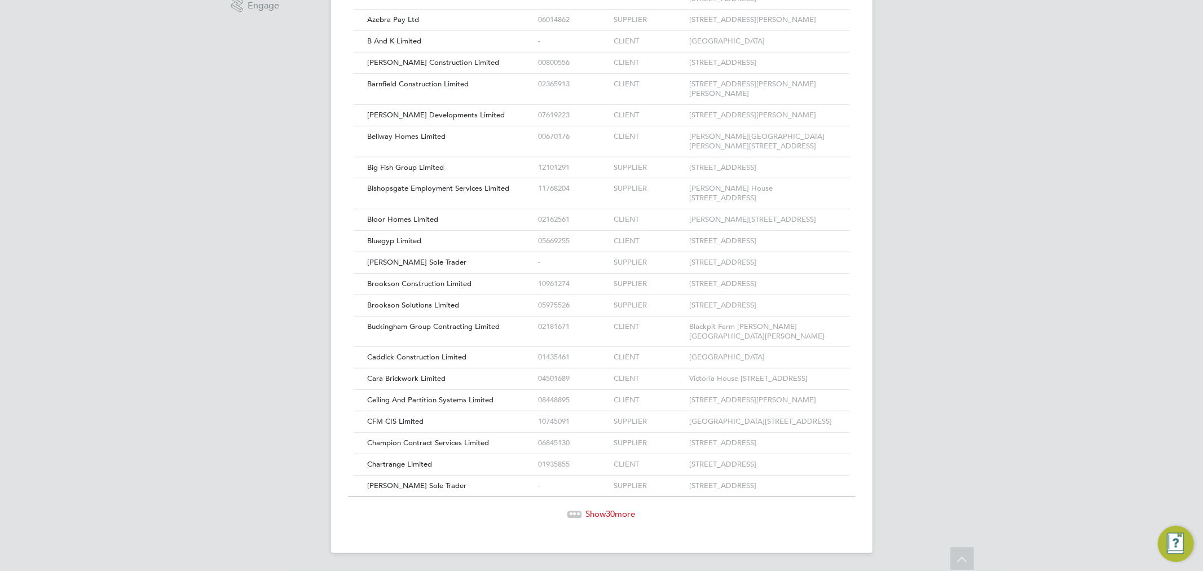
click at [594, 515] on span "Show 30 more" at bounding box center [611, 513] width 50 height 11
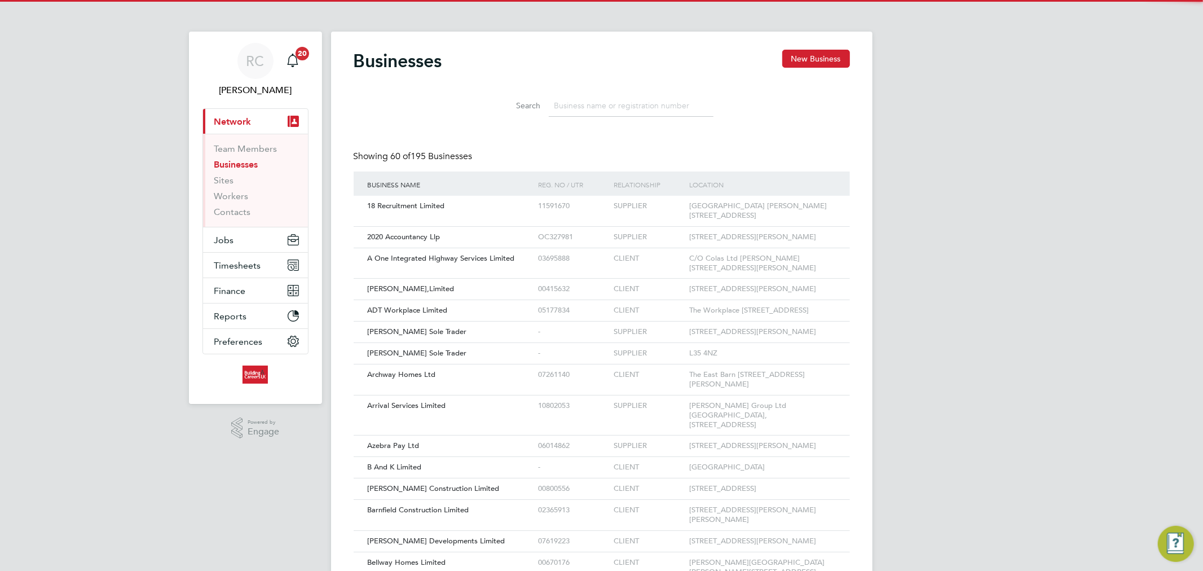
click at [612, 109] on input at bounding box center [631, 106] width 165 height 22
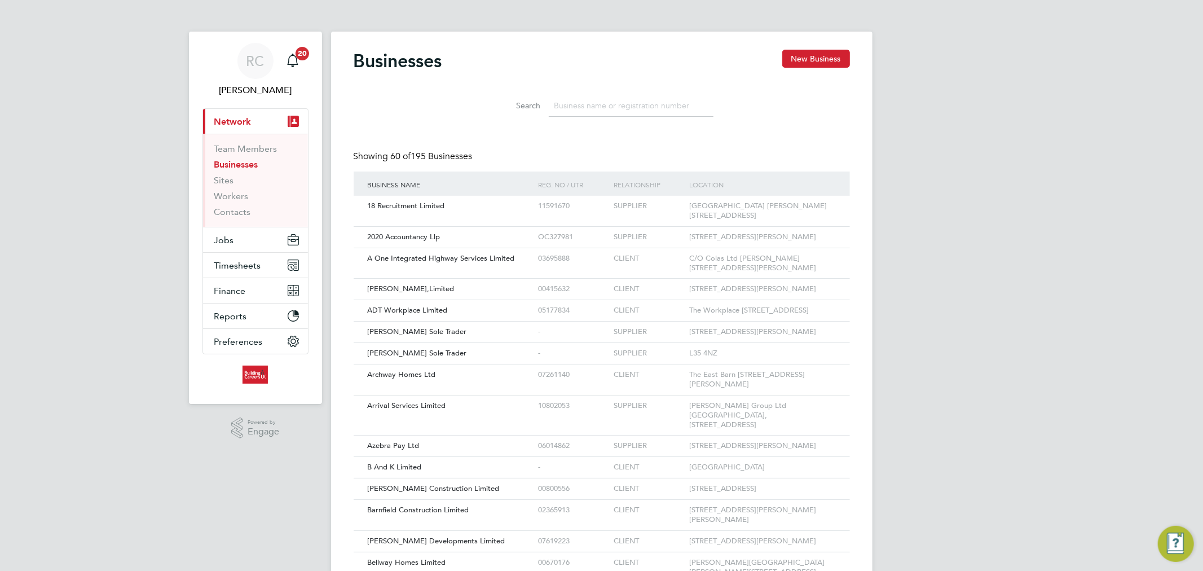
type input "j"
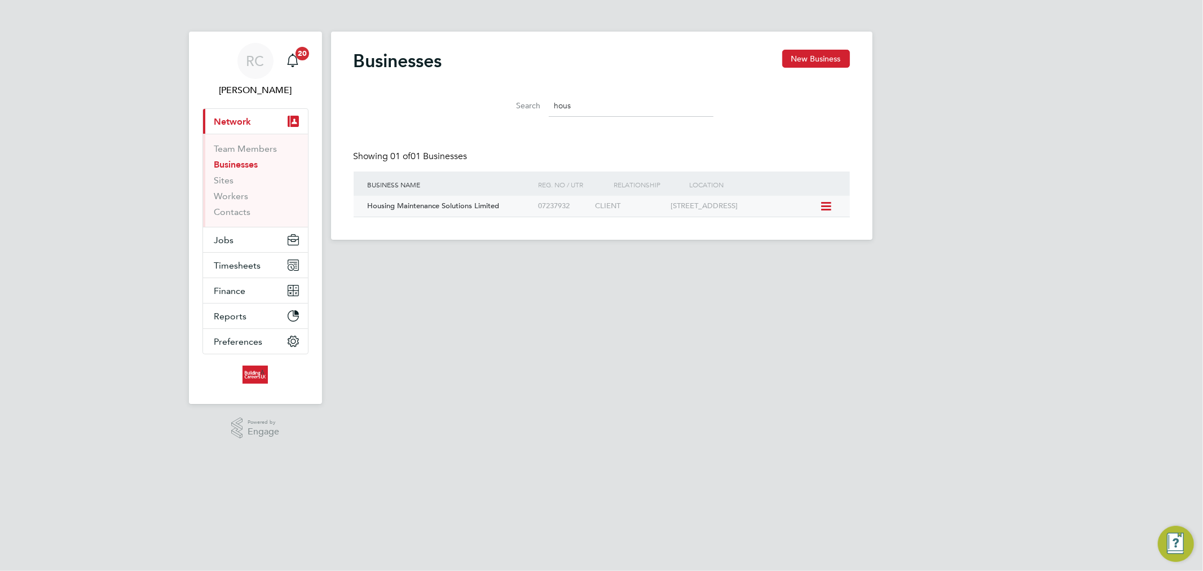
type input "hous"
click at [516, 211] on div "Housing Maintenance Solutions Limited" at bounding box center [450, 206] width 170 height 21
click at [824, 207] on icon at bounding box center [825, 207] width 11 height 14
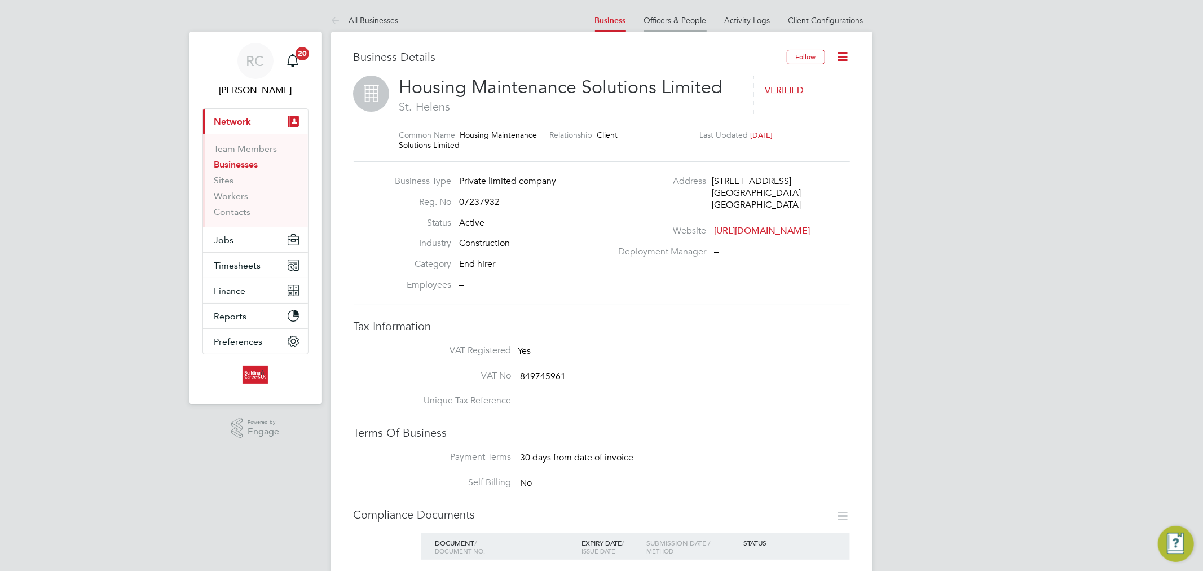
click at [697, 20] on link "Officers & People" at bounding box center [675, 20] width 63 height 10
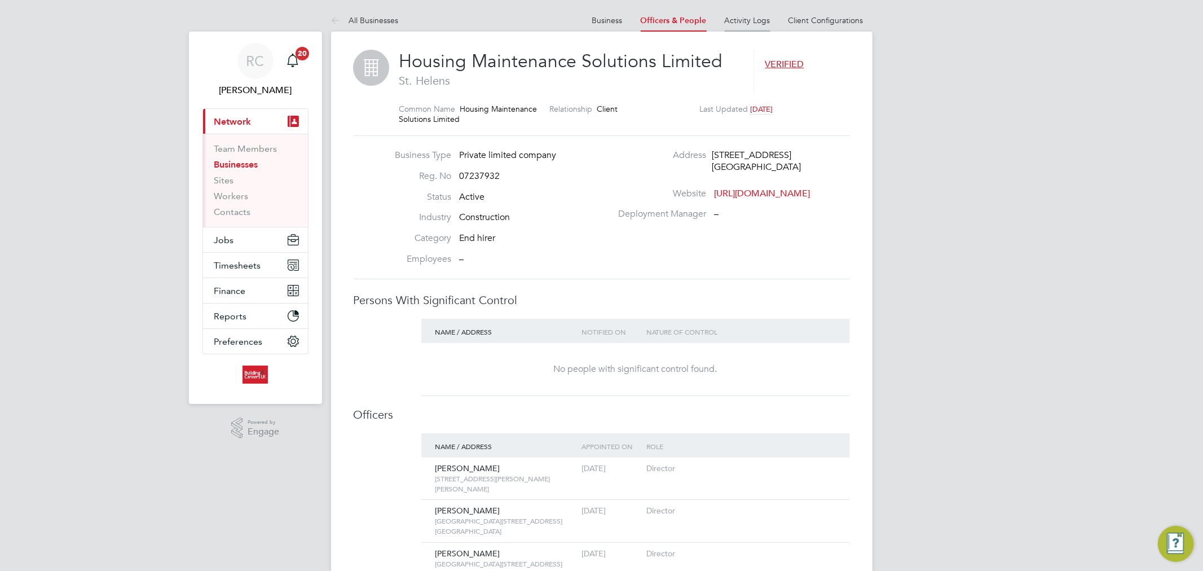
click at [756, 23] on link "Activity Logs" at bounding box center [748, 20] width 46 height 10
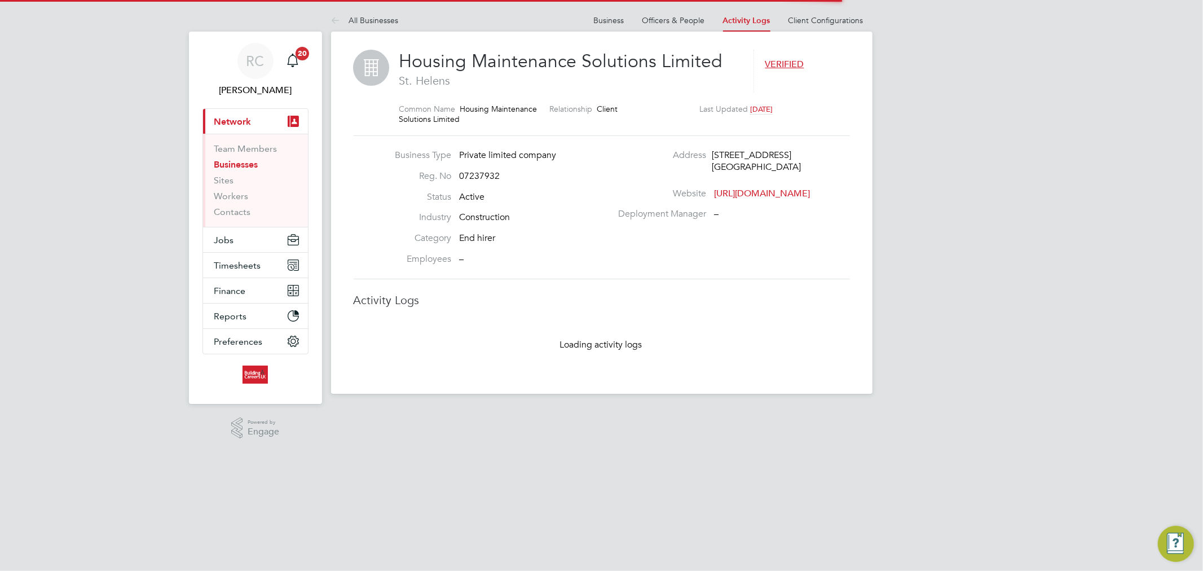
click at [816, 24] on link "Client Configurations" at bounding box center [826, 20] width 75 height 10
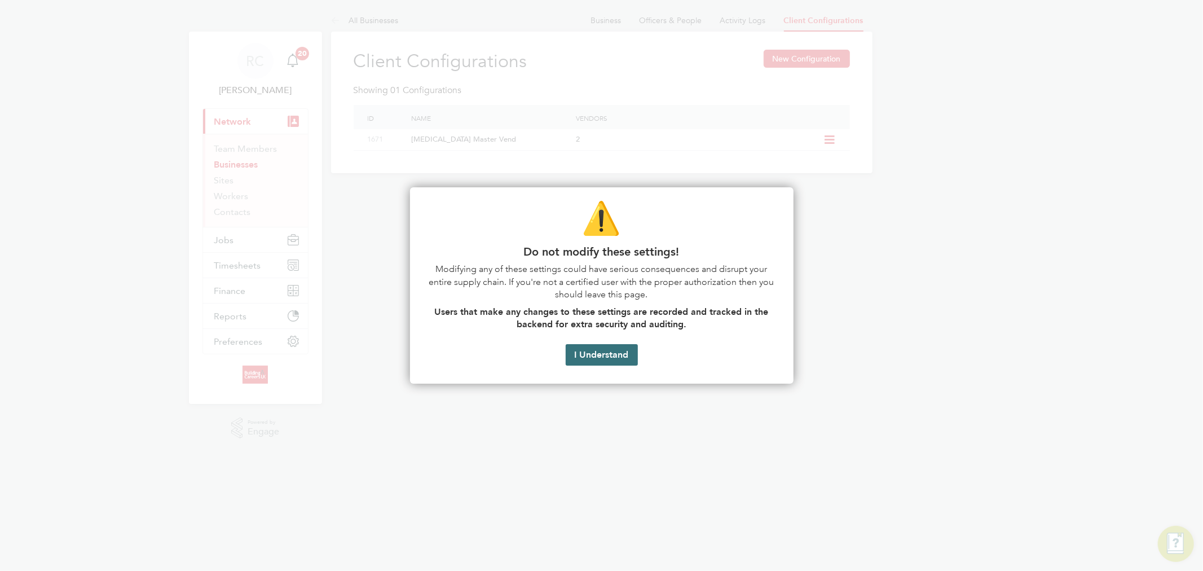
click at [599, 351] on button "I Understand" at bounding box center [602, 354] width 72 height 21
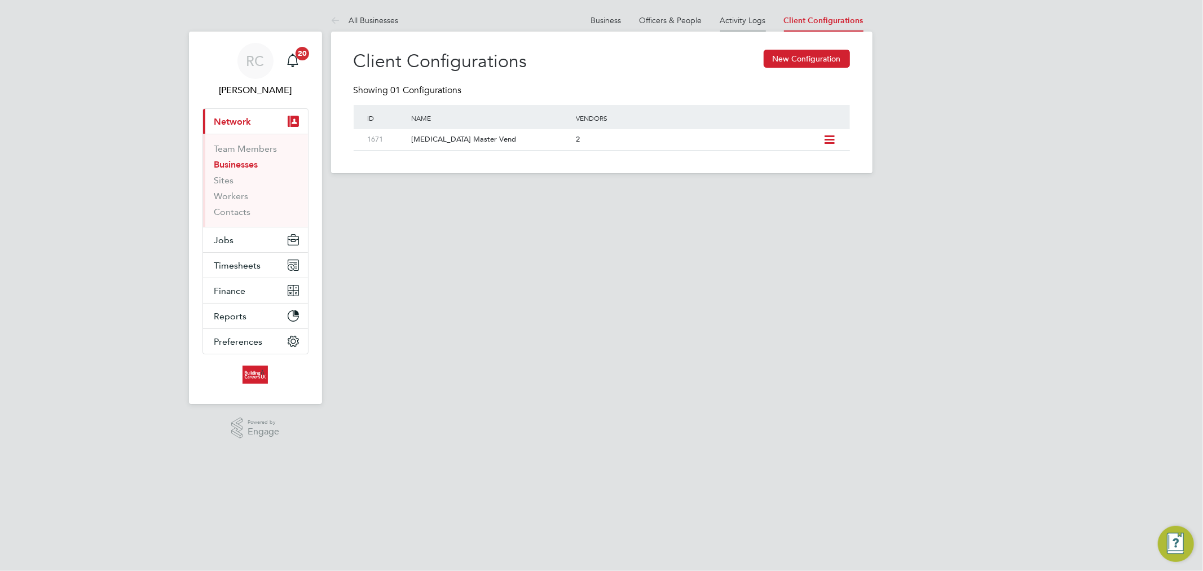
click at [735, 20] on link "Activity Logs" at bounding box center [743, 20] width 46 height 10
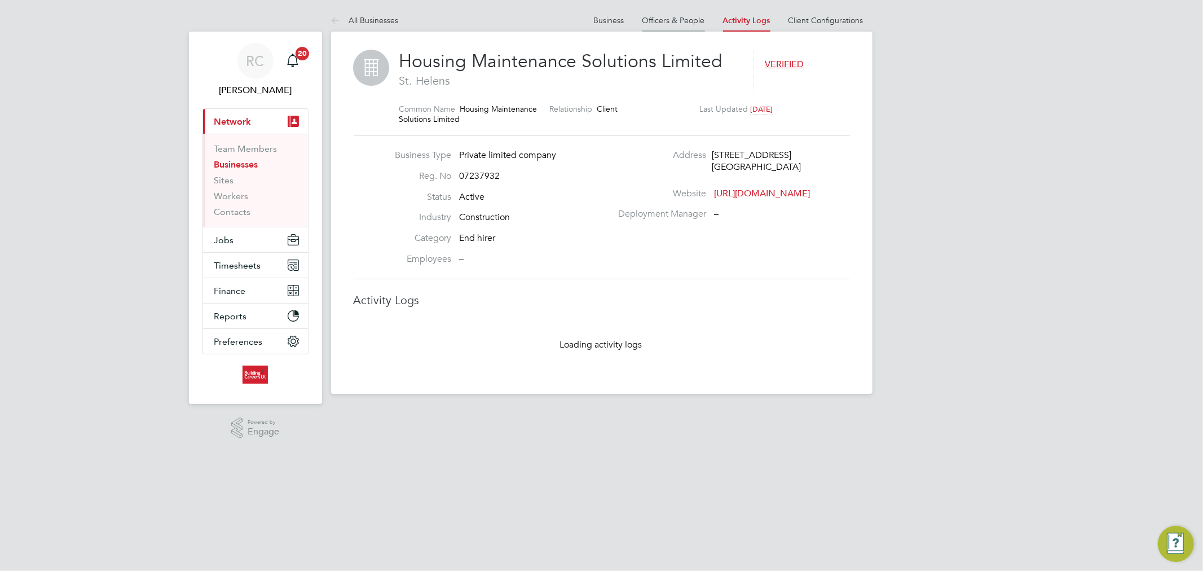
click at [704, 9] on li "Officers & People" at bounding box center [674, 20] width 63 height 23
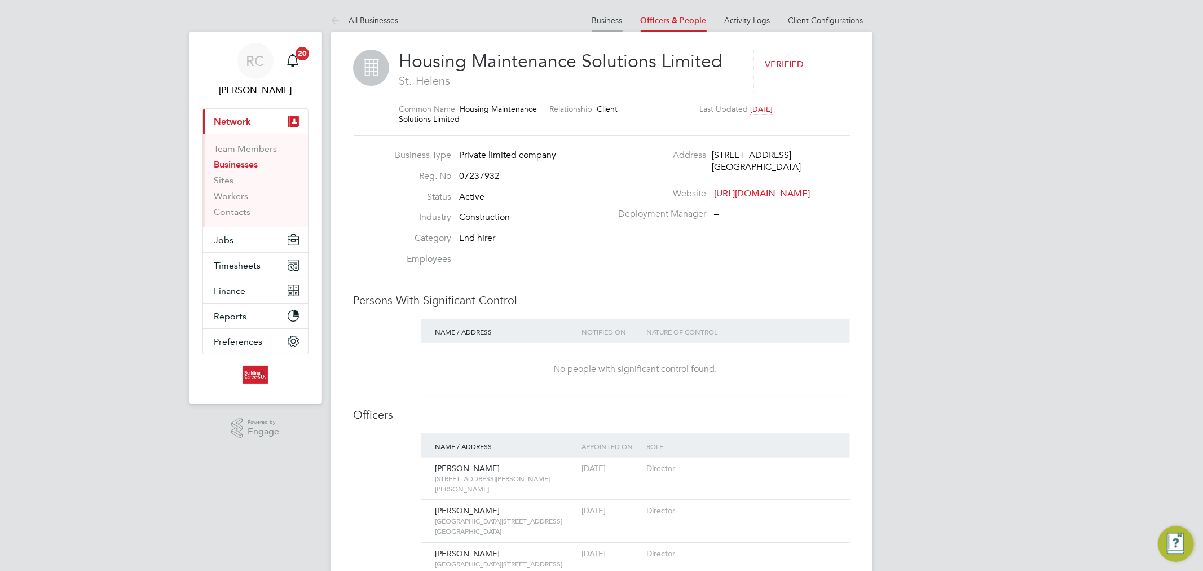
click at [601, 19] on link "Business" at bounding box center [607, 20] width 30 height 10
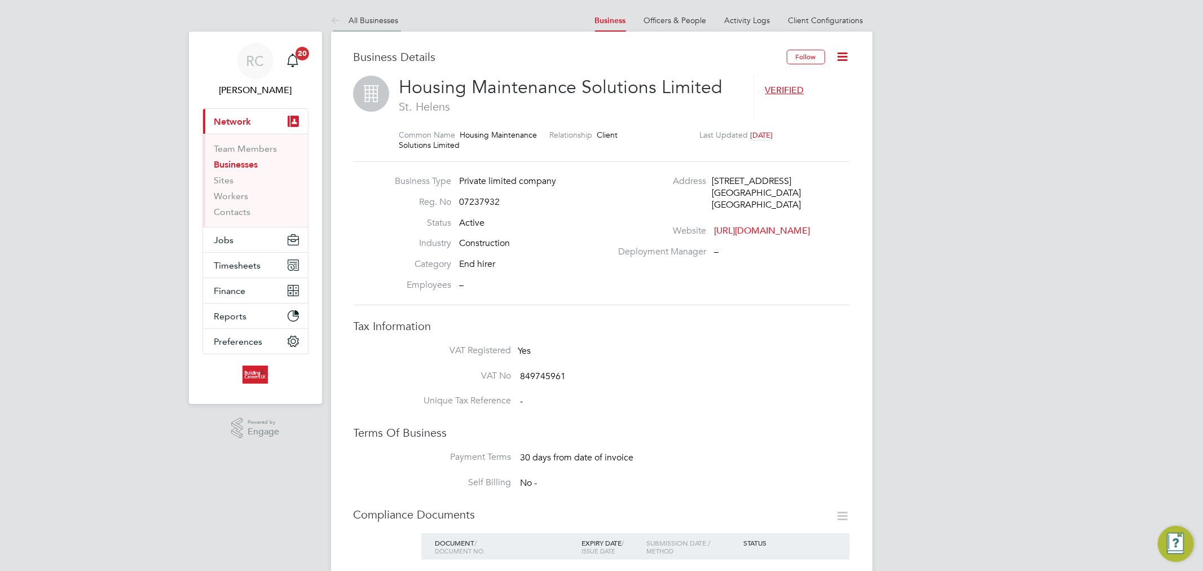
click at [381, 19] on link "All Businesses" at bounding box center [365, 20] width 68 height 10
